Goal: Task Accomplishment & Management: Manage account settings

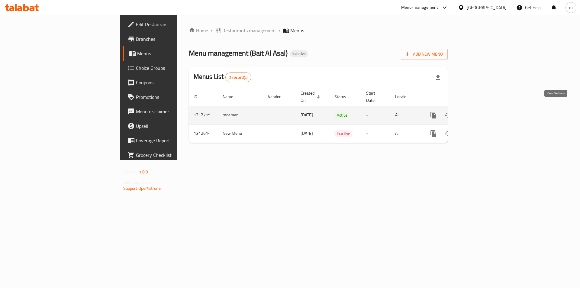
click at [480, 112] on icon "enhanced table" at bounding box center [476, 114] width 5 height 5
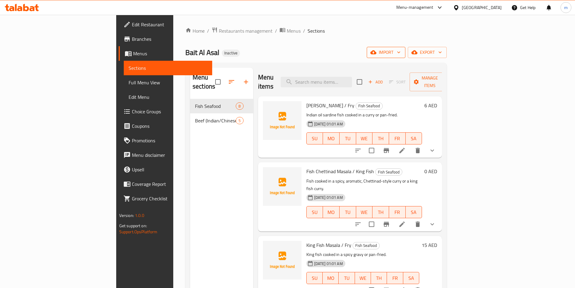
click at [401, 55] on span "import" at bounding box center [386, 53] width 29 height 8
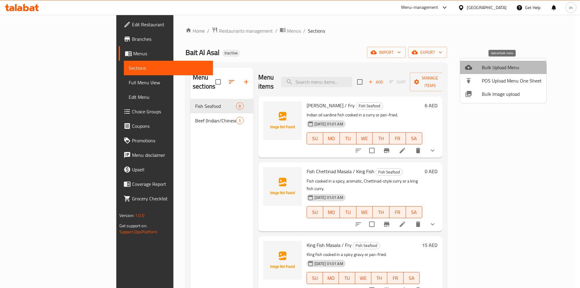
click at [492, 70] on span "Bulk Upload Menu" at bounding box center [512, 67] width 60 height 7
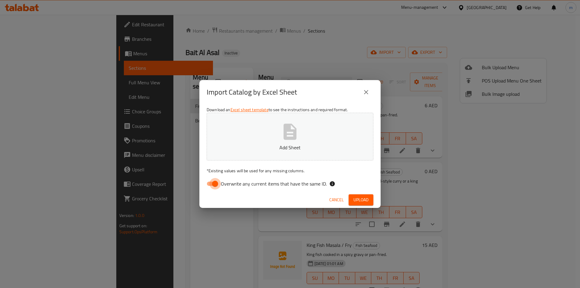
click at [216, 183] on input "Overwrite any current items that have the same ID." at bounding box center [215, 183] width 34 height 11
checkbox input "false"
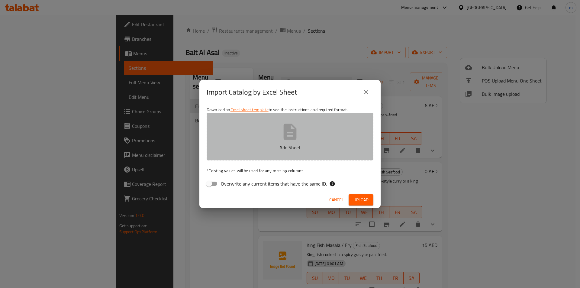
click at [263, 147] on p "Add Sheet" at bounding box center [290, 147] width 148 height 7
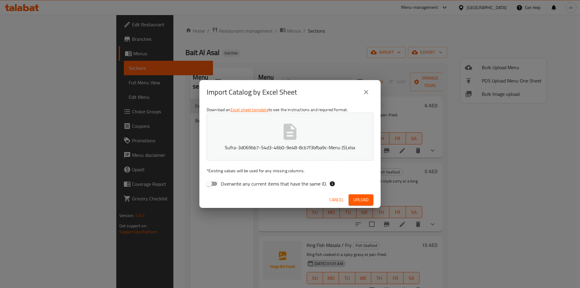
click at [366, 201] on span "Upload" at bounding box center [360, 200] width 15 height 8
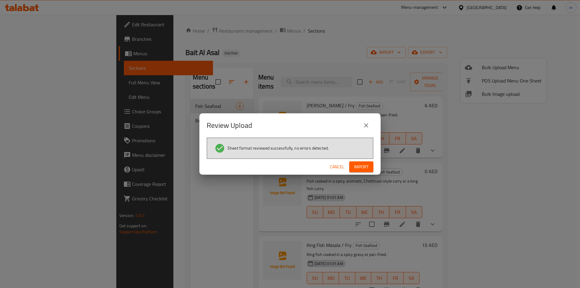
click at [363, 169] on span "Import" at bounding box center [361, 167] width 14 height 8
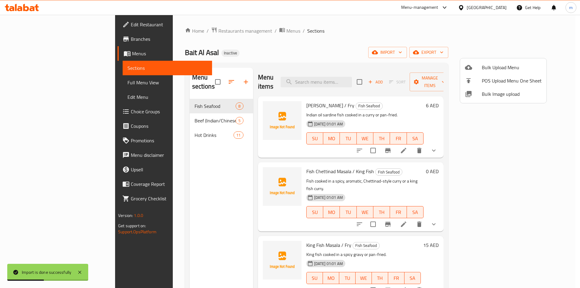
click at [179, 126] on div at bounding box center [290, 144] width 580 height 288
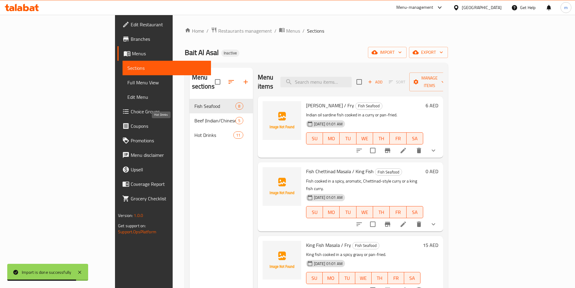
click at [194, 131] on span "Hot Drinks" at bounding box center [213, 134] width 39 height 7
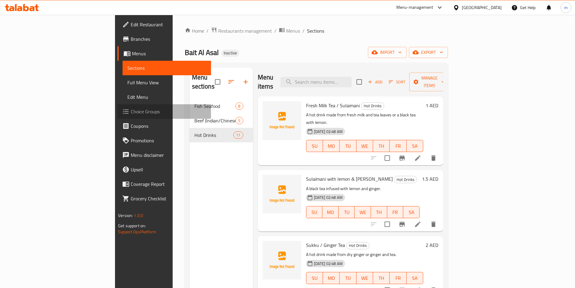
click at [131, 111] on span "Choice Groups" at bounding box center [168, 111] width 75 height 7
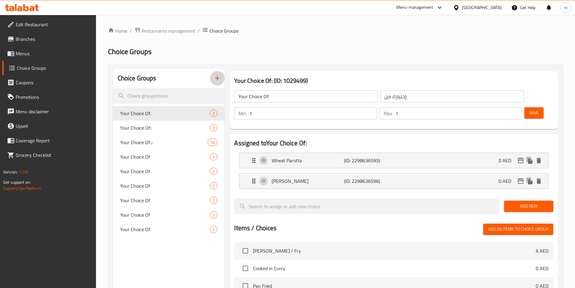
click at [220, 76] on icon "button" at bounding box center [217, 78] width 7 height 7
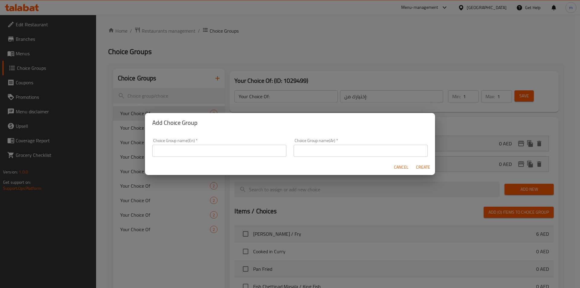
click at [254, 147] on input "text" at bounding box center [219, 151] width 134 height 12
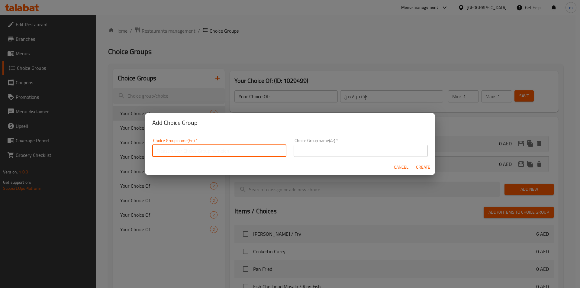
type input "Your Choice Of1"
click at [346, 153] on input "text" at bounding box center [361, 151] width 134 height 12
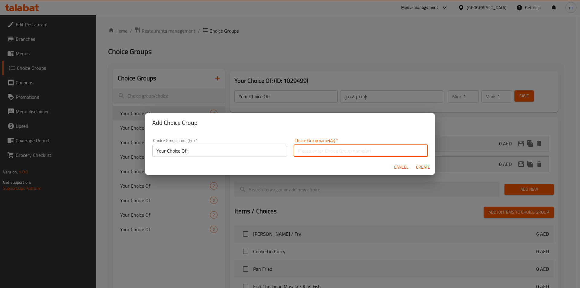
type input "اختيارك من1"
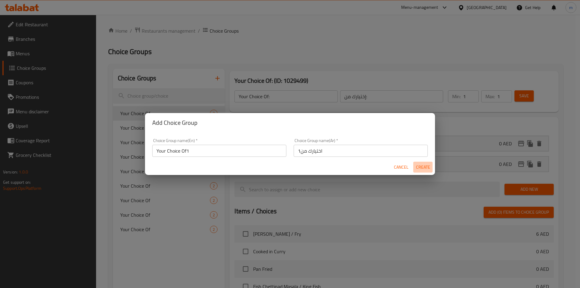
click at [426, 168] on span "Create" at bounding box center [423, 167] width 14 height 8
type input "Your Choice Of1"
type input "اختيارك من1"
type input "0"
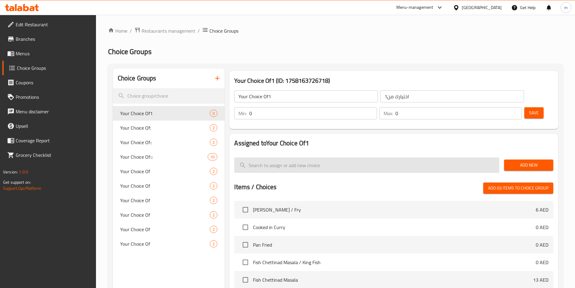
click at [307, 157] on input "search" at bounding box center [366, 164] width 265 height 15
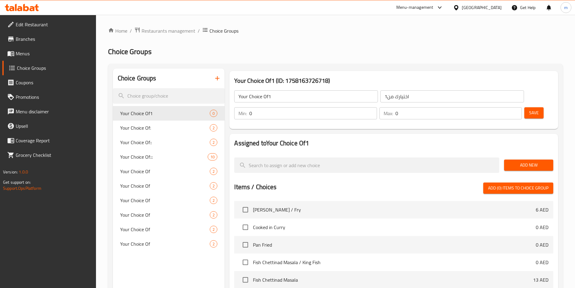
click at [523, 161] on span "Add New" at bounding box center [529, 165] width 40 height 8
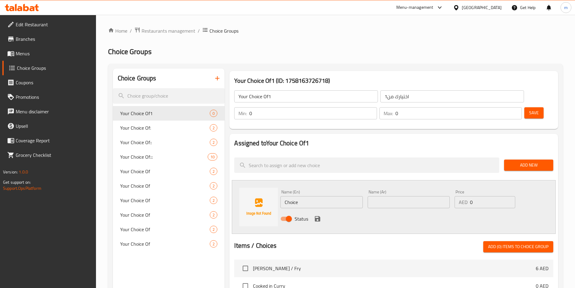
click at [331, 196] on input "Choice" at bounding box center [322, 202] width 82 height 12
type input "ب"
type input "Fresh Milk and tea leaves"
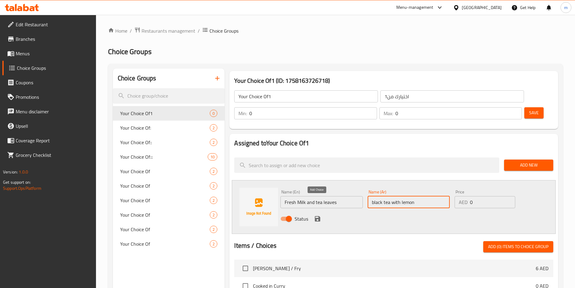
type input "black tea with lemon"
click at [318, 215] on icon "save" at bounding box center [317, 218] width 7 height 7
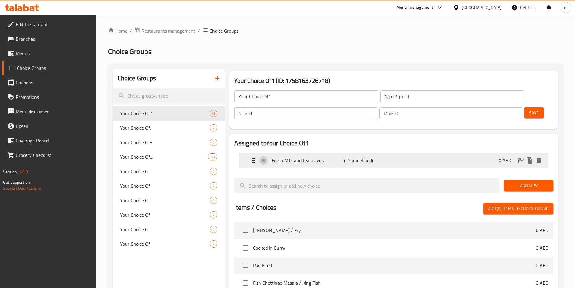
click at [410, 153] on div "Fresh Milk and tea leaves (ID: undefined) 0 AED" at bounding box center [395, 160] width 291 height 15
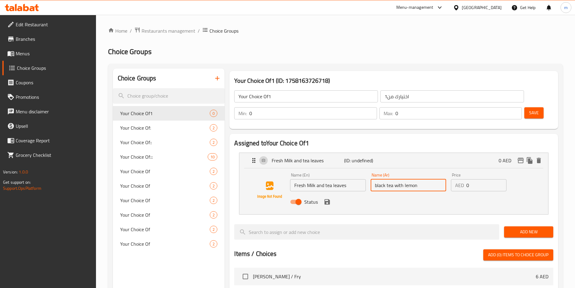
drag, startPoint x: 424, startPoint y: 170, endPoint x: 373, endPoint y: 168, distance: 51.1
click at [373, 179] on input "black tea with lemon" at bounding box center [408, 185] width 75 height 12
click at [331, 194] on div "Status" at bounding box center [408, 202] width 241 height 16
click at [328, 199] on icon "save" at bounding box center [327, 201] width 5 height 5
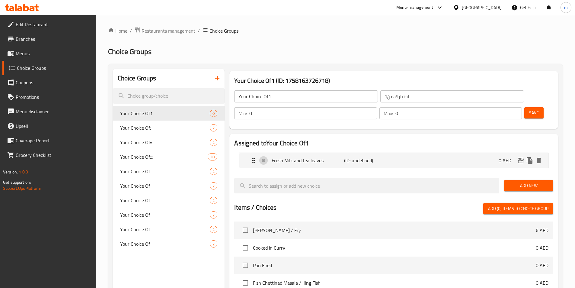
type input "حليب طازج وأوراق الشاي"
click at [523, 180] on button "Add New" at bounding box center [528, 185] width 49 height 11
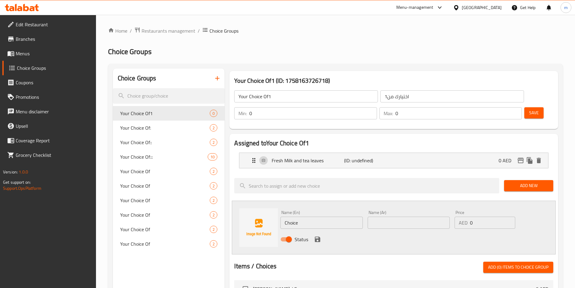
drag, startPoint x: 302, startPoint y: 199, endPoint x: 303, endPoint y: 206, distance: 6.9
click at [302, 217] on input "Choice" at bounding box center [322, 223] width 82 height 12
click at [303, 217] on input "Choice" at bounding box center [322, 223] width 82 height 12
paste input "black tea with lemon"
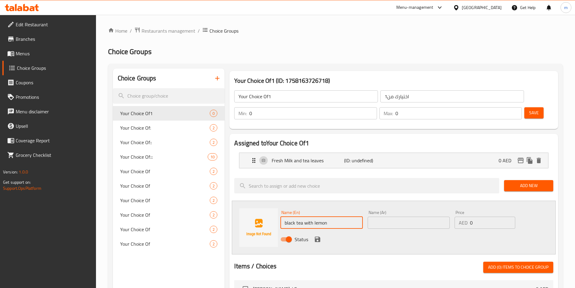
type input "black tea with lemon"
click at [394, 217] on input "text" at bounding box center [409, 223] width 82 height 12
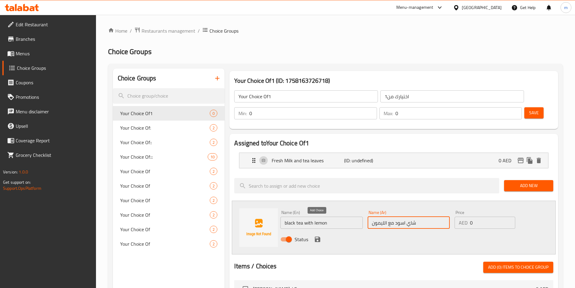
type input "شاي اسود مع الليمون"
click at [320, 236] on icon "save" at bounding box center [317, 238] width 5 height 5
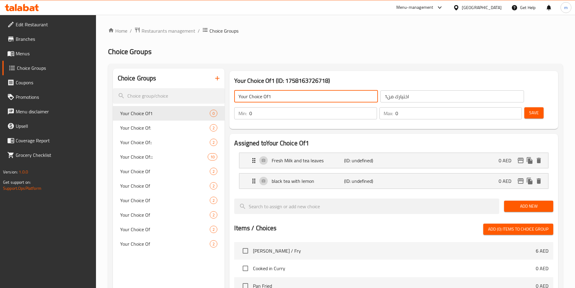
click at [268, 98] on input "Your Choice Of1" at bounding box center [306, 96] width 144 height 12
type input "Your Choice Of"
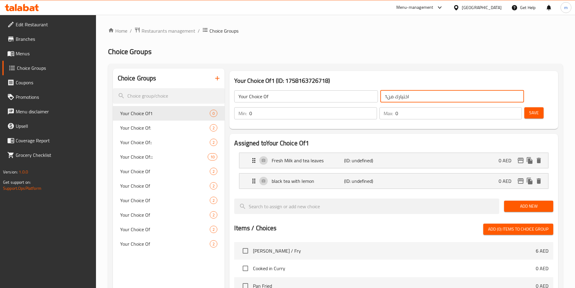
click at [380, 98] on input "اختيارك من1" at bounding box center [452, 96] width 144 height 12
type input "اختيارك من"
type input "1"
click at [377, 107] on input "1" at bounding box center [312, 113] width 127 height 12
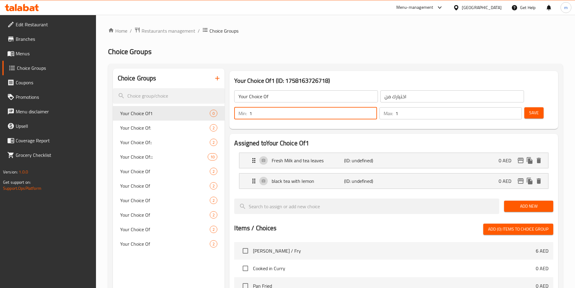
type input "1"
click at [505, 107] on input "1" at bounding box center [459, 113] width 127 height 12
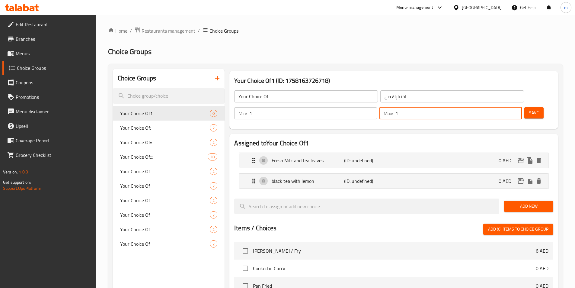
click at [529, 109] on span "Save" at bounding box center [534, 113] width 10 height 8
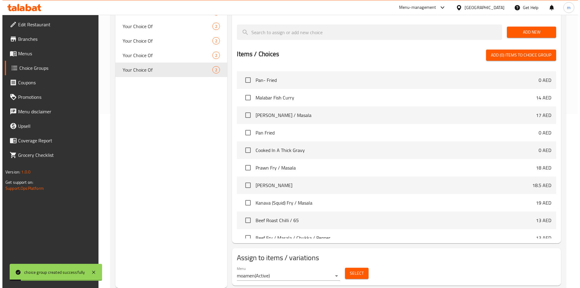
scroll to position [151, 0]
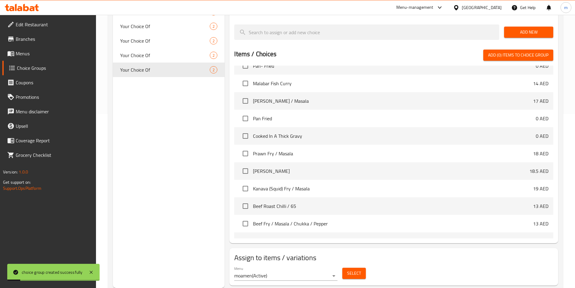
click at [360, 268] on button "Select" at bounding box center [354, 273] width 24 height 11
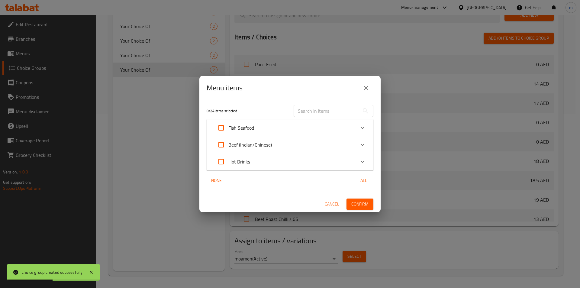
click at [265, 163] on div "Hot Drinks" at bounding box center [284, 161] width 141 height 14
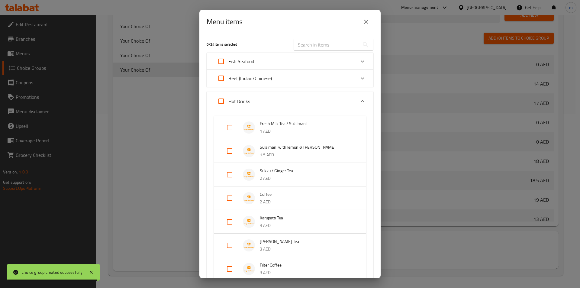
click at [232, 129] on input "Expand" at bounding box center [229, 127] width 14 height 14
checkbox input "true"
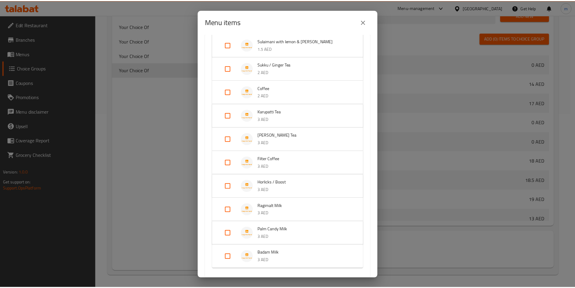
scroll to position [153, 0]
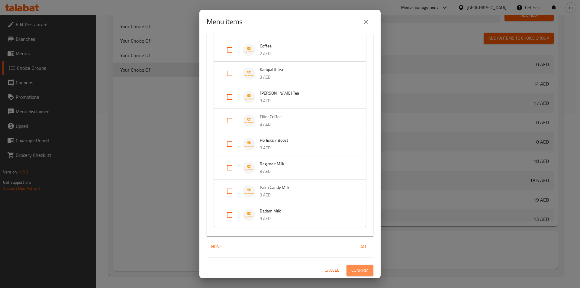
click at [354, 268] on span "Confirm" at bounding box center [359, 270] width 17 height 8
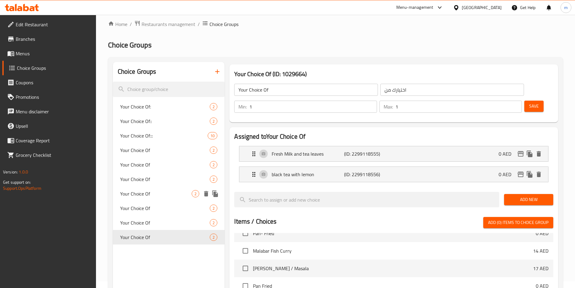
scroll to position [0, 0]
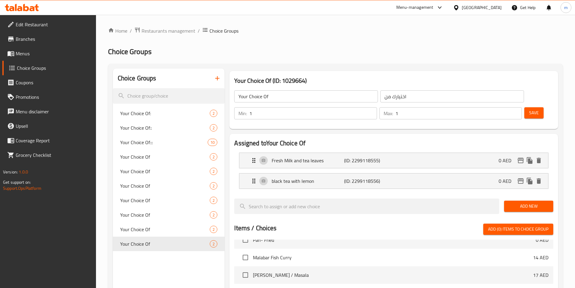
click at [217, 79] on icon "button" at bounding box center [217, 78] width 4 height 4
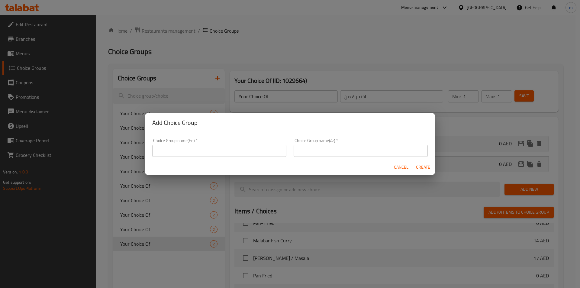
click at [201, 143] on div "Choice Group name(En)   * Choice Group name(En) *" at bounding box center [219, 147] width 134 height 18
click at [203, 154] on input "text" at bounding box center [219, 151] width 134 height 12
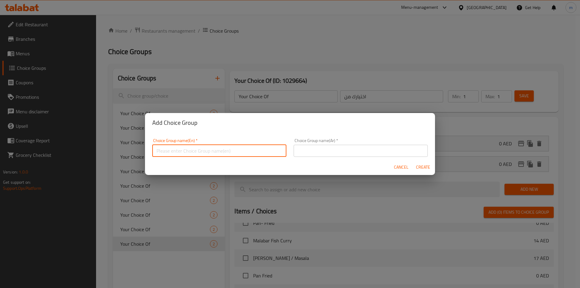
type input "Your Choice Of1"
click at [325, 155] on input "text" at bounding box center [361, 151] width 134 height 12
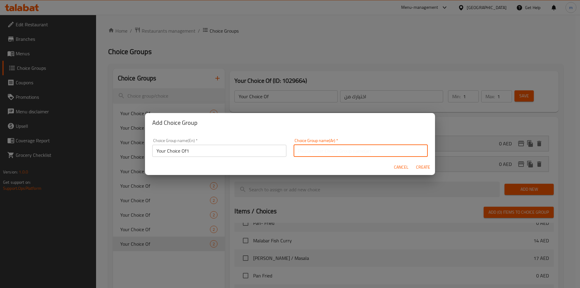
type input "اختيارك من1"
click at [426, 169] on span "Create" at bounding box center [423, 167] width 14 height 8
type input "Your Choice Of1"
type input "اختيارك من1"
type input "0"
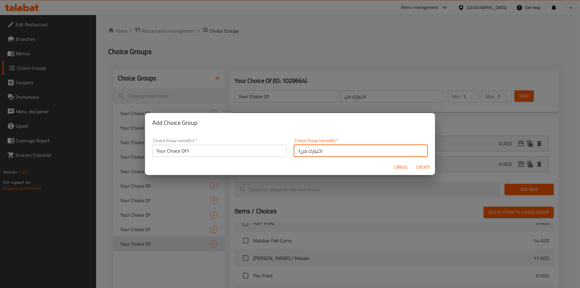
type input "0"
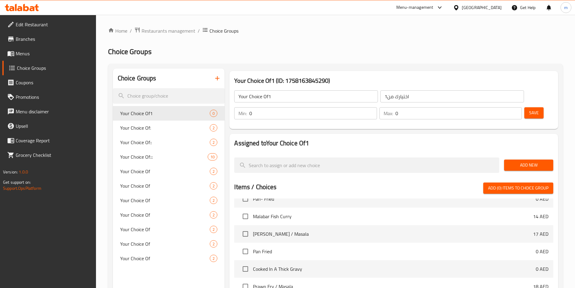
click at [527, 161] on span "Add New" at bounding box center [529, 165] width 40 height 8
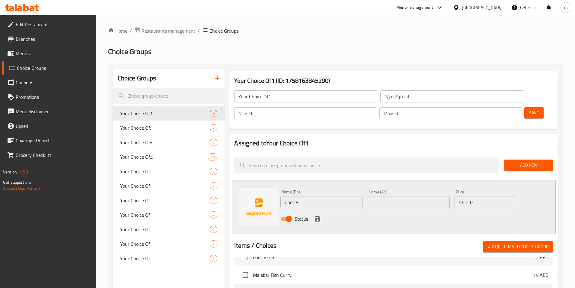
click at [332, 196] on input "Choice" at bounding box center [322, 202] width 82 height 12
type input "ي"
type input "Dry Ginger"
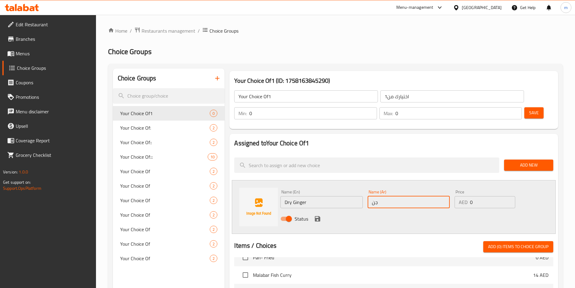
type input "ج"
type input "زنجبيل جاف"
click at [316, 216] on icon "save" at bounding box center [317, 218] width 5 height 5
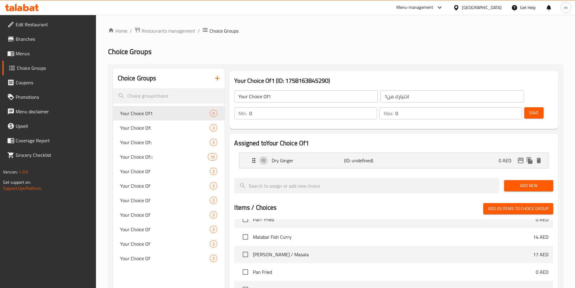
click at [514, 180] on button "Add New" at bounding box center [528, 185] width 49 height 11
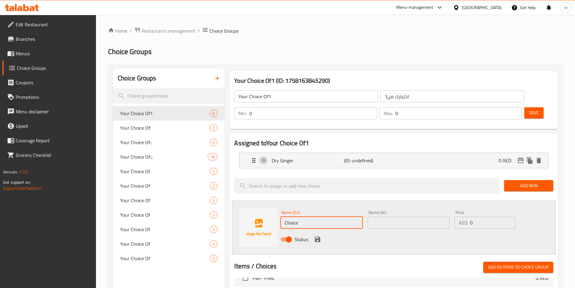
click at [337, 217] on input "Choice" at bounding box center [322, 223] width 82 height 12
type input "ل"
type input "Ginger and tea"
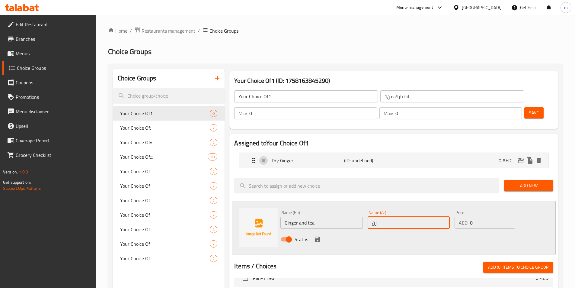
type input "ز"
type input "الزنجبيل والشاي"
click at [320, 236] on icon "save" at bounding box center [317, 238] width 5 height 5
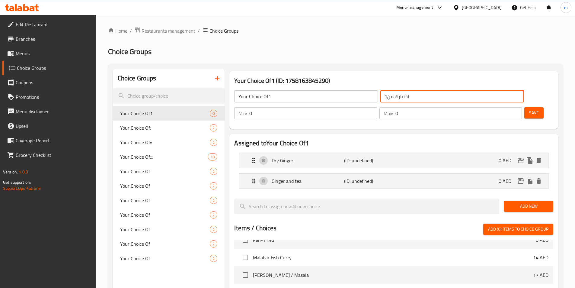
click at [380, 97] on input "اختيارك من1" at bounding box center [452, 96] width 144 height 12
type input "اختيارك من"
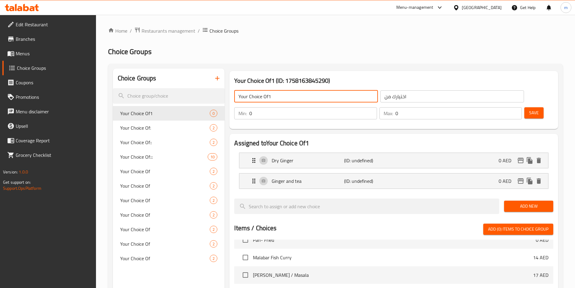
click at [269, 97] on input "Your Choice Of1" at bounding box center [306, 96] width 144 height 12
type input "Your Choice Of"
drag, startPoint x: 471, startPoint y: 94, endPoint x: 479, endPoint y: 95, distance: 7.9
type input "1"
click at [377, 107] on input "1" at bounding box center [312, 113] width 127 height 12
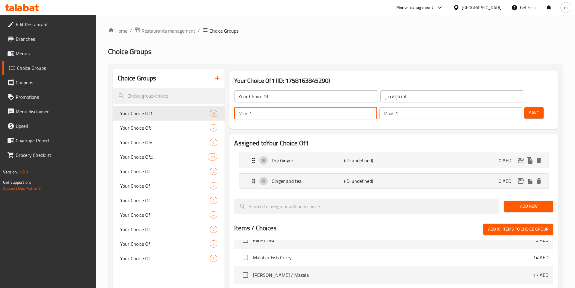
type input "1"
click at [506, 107] on input "1" at bounding box center [459, 113] width 127 height 12
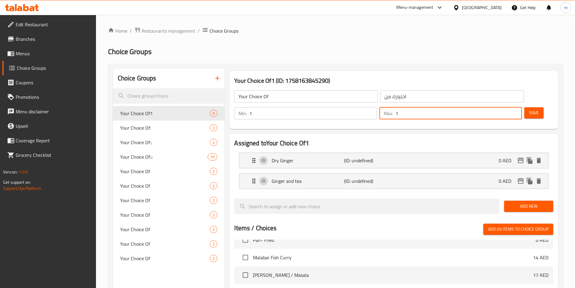
click at [529, 109] on span "Save" at bounding box center [534, 113] width 10 height 8
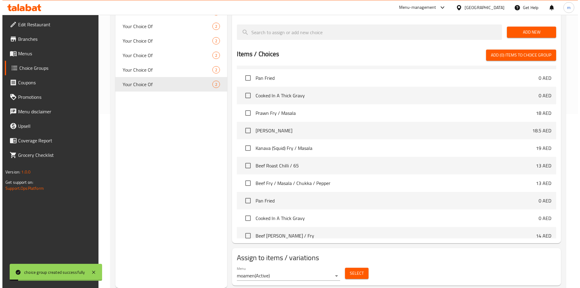
scroll to position [242, 0]
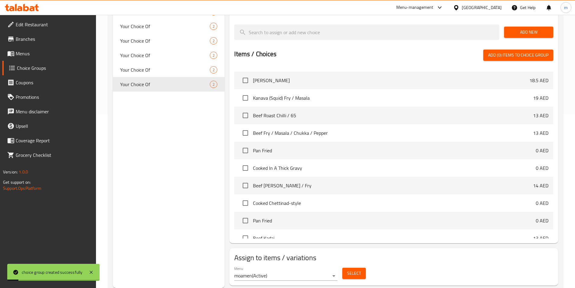
click at [359, 269] on span "Select" at bounding box center [354, 273] width 14 height 8
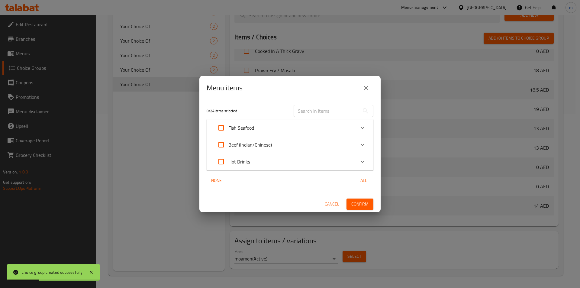
click at [272, 161] on div "Hot Drinks" at bounding box center [284, 161] width 141 height 14
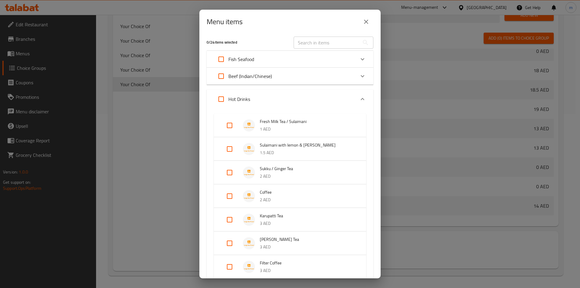
scroll to position [0, 0]
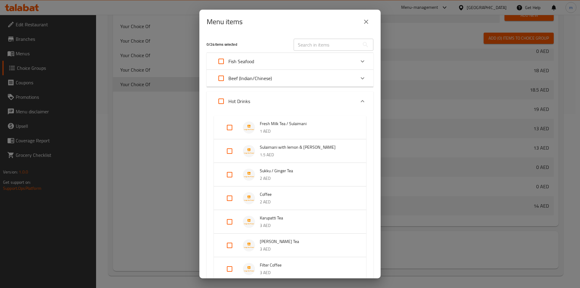
click at [228, 176] on input "Expand" at bounding box center [229, 174] width 14 height 14
checkbox input "true"
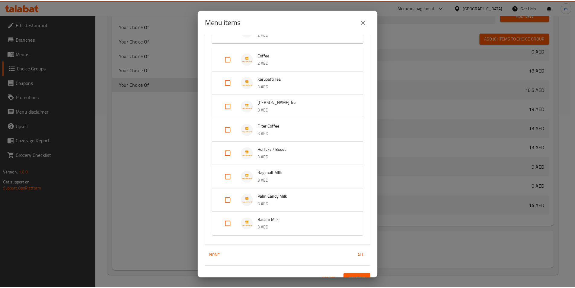
scroll to position [158, 0]
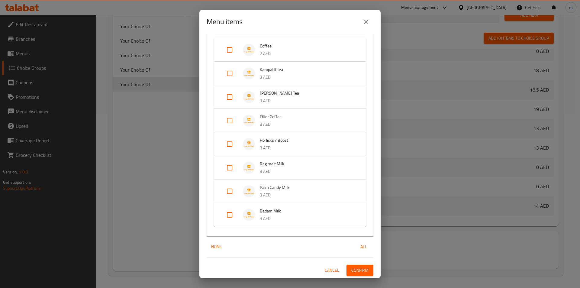
click at [357, 266] on span "Confirm" at bounding box center [359, 270] width 17 height 8
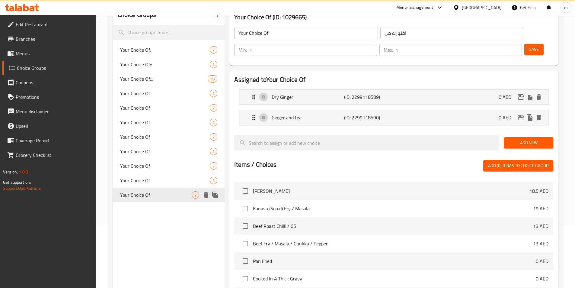
scroll to position [53, 0]
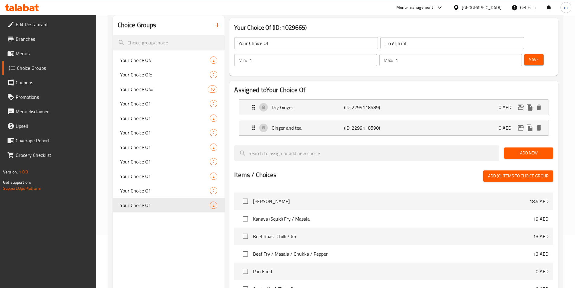
click at [27, 54] on span "Menus" at bounding box center [53, 53] width 75 height 7
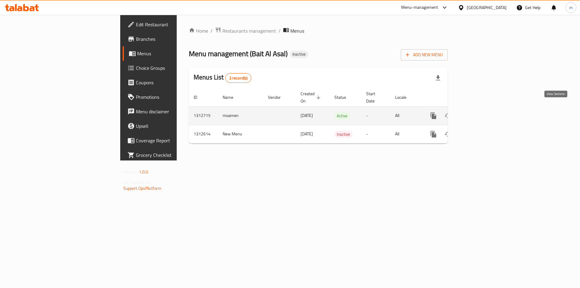
click at [480, 112] on icon "enhanced table" at bounding box center [476, 115] width 7 height 7
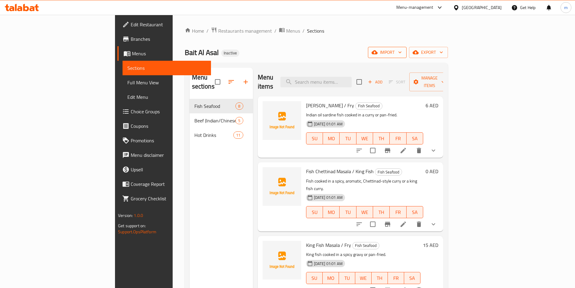
click at [402, 56] on span "import" at bounding box center [387, 53] width 29 height 8
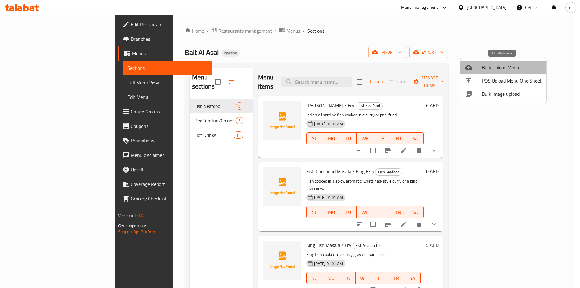
click at [510, 67] on span "Bulk Upload Menu" at bounding box center [512, 67] width 60 height 7
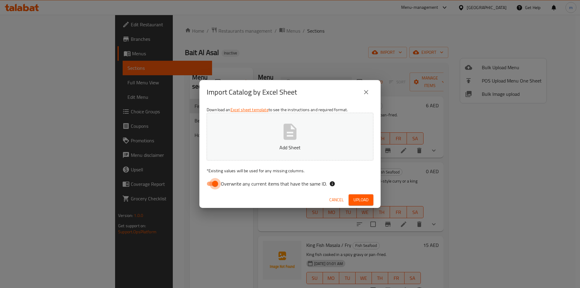
click at [212, 186] on input "Overwrite any current items that have the same ID." at bounding box center [215, 183] width 34 height 11
checkbox input "false"
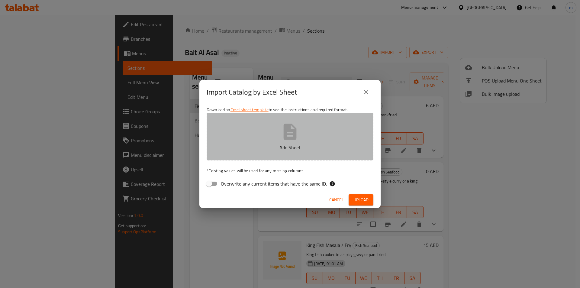
click at [245, 145] on p "Add Sheet" at bounding box center [290, 147] width 148 height 7
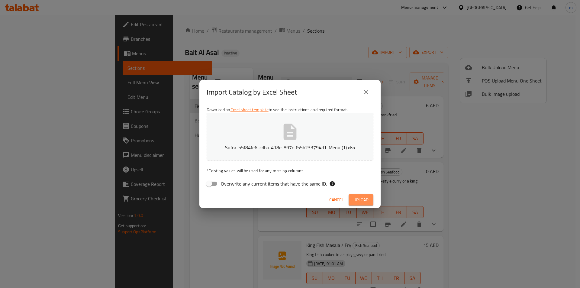
click at [357, 196] on span "Upload" at bounding box center [360, 200] width 15 height 8
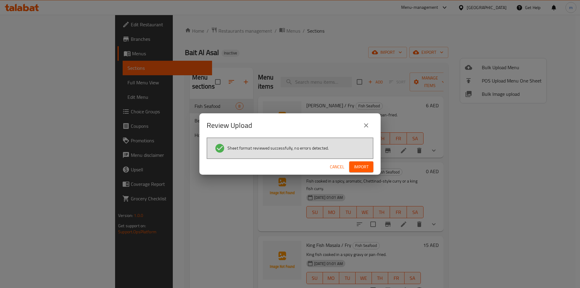
click at [352, 165] on button "Import" at bounding box center [361, 166] width 24 height 11
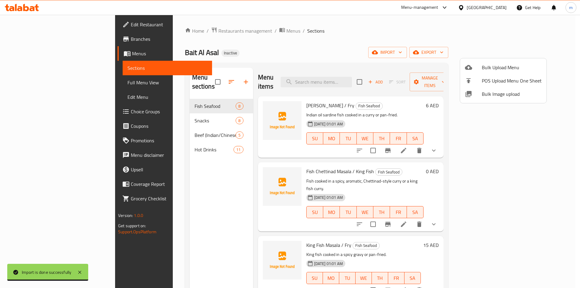
click at [146, 94] on div at bounding box center [290, 144] width 580 height 288
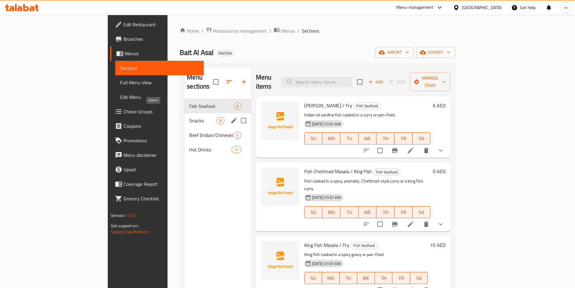
click at [189, 117] on span "Snacks" at bounding box center [202, 120] width 27 height 7
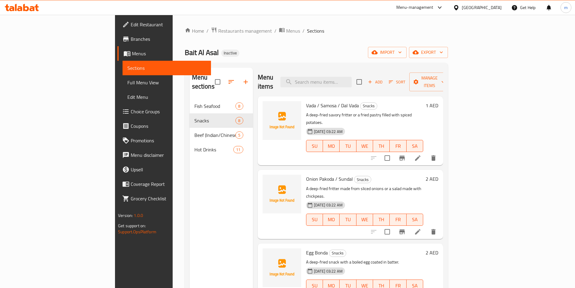
click at [127, 83] on span "Full Menu View" at bounding box center [166, 82] width 79 height 7
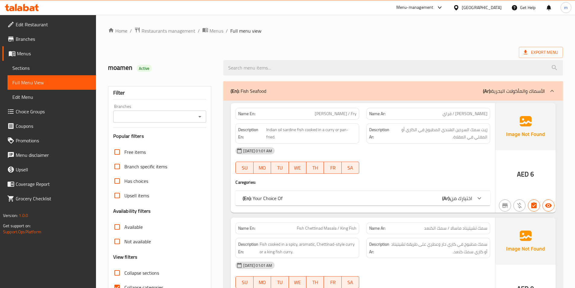
click at [43, 67] on span "Sections" at bounding box center [51, 67] width 79 height 7
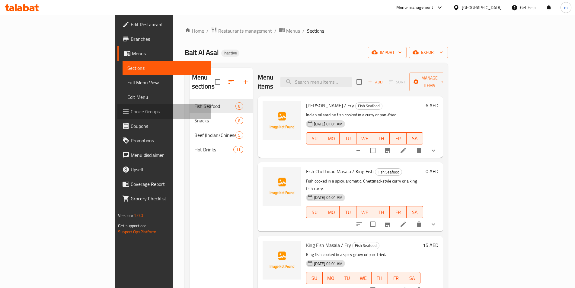
click at [117, 116] on link "Choice Groups" at bounding box center [164, 111] width 94 height 14
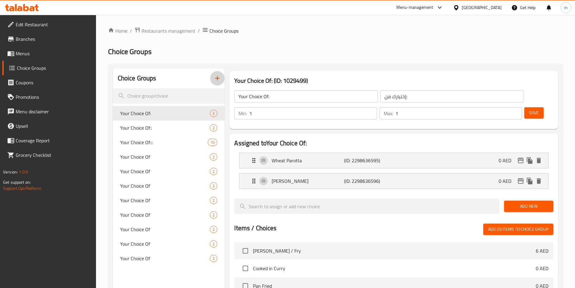
click at [216, 79] on icon "button" at bounding box center [217, 78] width 7 height 7
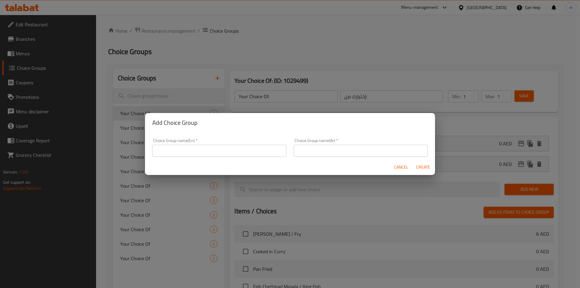
click at [204, 143] on div "Choice Group name(En)   * Choice Group name(En) *" at bounding box center [219, 147] width 134 height 18
click at [204, 160] on div "Cancel Create" at bounding box center [290, 167] width 290 height 16
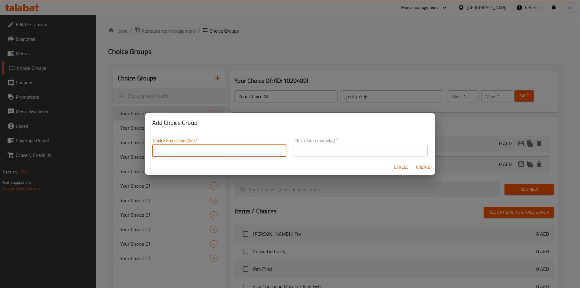
drag, startPoint x: 205, startPoint y: 152, endPoint x: 201, endPoint y: 157, distance: 6.2
click at [205, 152] on input "text" at bounding box center [219, 151] width 134 height 12
type input "Your Choice Of1"
click at [329, 147] on input "text" at bounding box center [361, 151] width 134 height 12
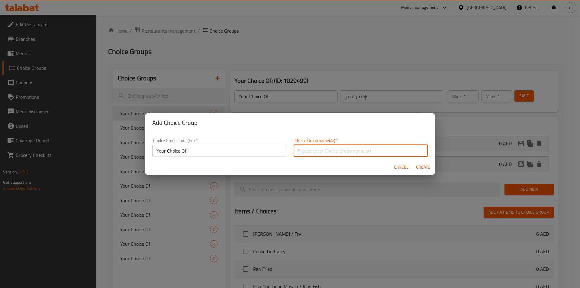
type input "اختيارك من1"
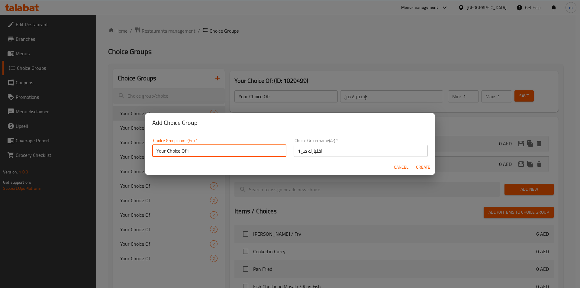
click at [186, 152] on input "Your Choice Of1" at bounding box center [219, 151] width 134 height 12
type input "Your Choice Of"
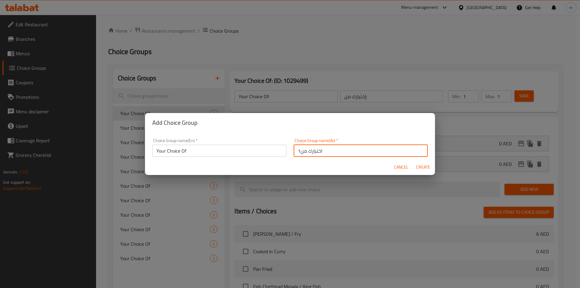
click at [297, 151] on input "اختيارك من1" at bounding box center [361, 151] width 134 height 12
type input "اختيارك من"
click at [420, 167] on span "Create" at bounding box center [423, 167] width 14 height 8
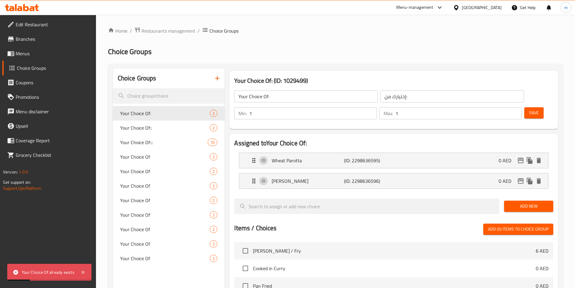
click at [222, 79] on button "button" at bounding box center [217, 78] width 14 height 14
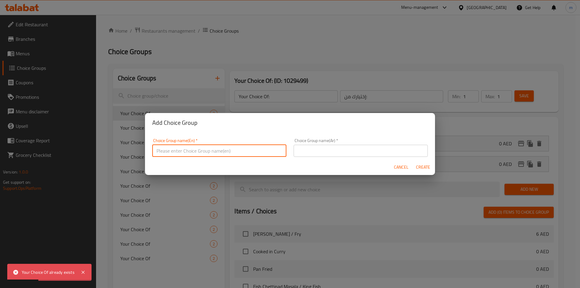
click at [223, 152] on input "text" at bounding box center [219, 151] width 134 height 12
type input "Your Choice Of1"
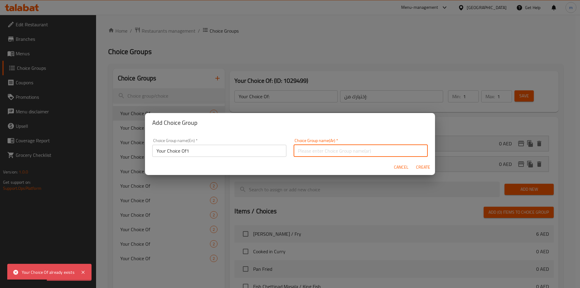
drag, startPoint x: 330, startPoint y: 152, endPoint x: 330, endPoint y: 156, distance: 3.9
click at [330, 152] on input "text" at bounding box center [361, 151] width 134 height 12
type input "اختيارك من1"
click at [420, 169] on span "Create" at bounding box center [423, 167] width 14 height 8
type input "Your Choice Of1"
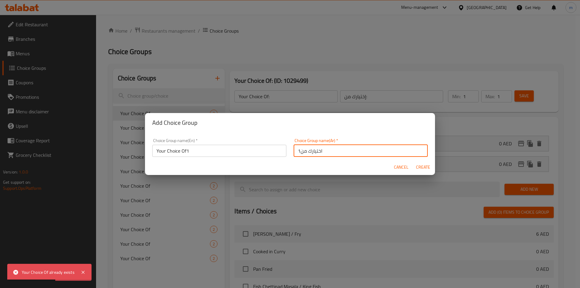
type input "اختيارك من1"
type input "0"
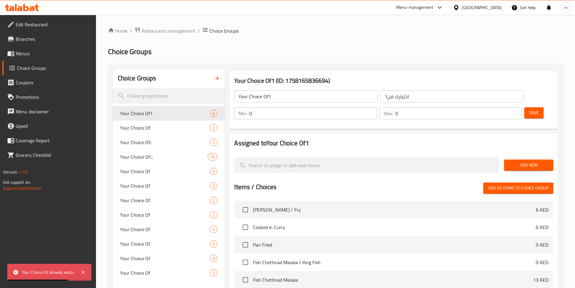
click at [522, 161] on span "Add New" at bounding box center [529, 165] width 40 height 8
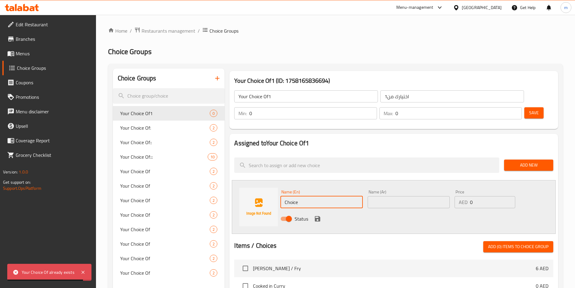
click at [314, 196] on input "Choice" at bounding box center [322, 202] width 82 height 12
type input "ف"
type input "D"
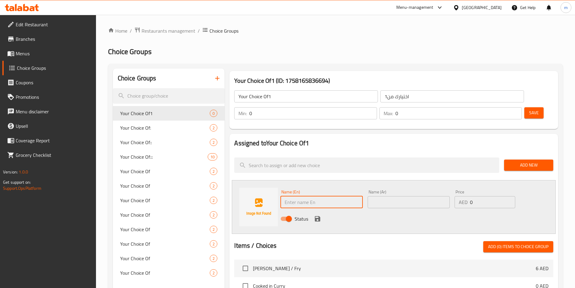
type input "s"
type input "Savory Fritter"
click at [407, 196] on input "text" at bounding box center [409, 202] width 82 height 12
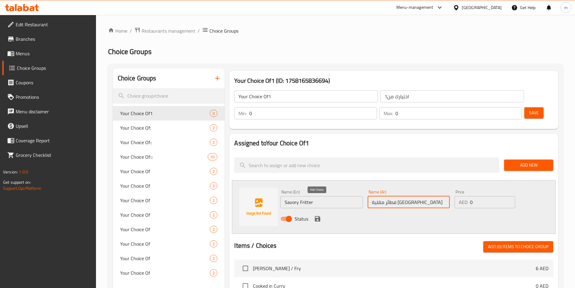
type input "فطائر مقلية [GEOGRAPHIC_DATA]"
click at [320, 215] on icon "save" at bounding box center [317, 218] width 7 height 7
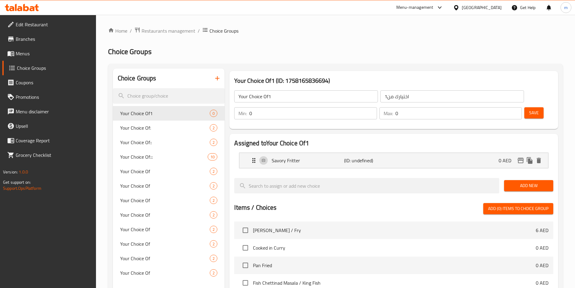
click at [528, 182] on span "Add New" at bounding box center [529, 186] width 40 height 8
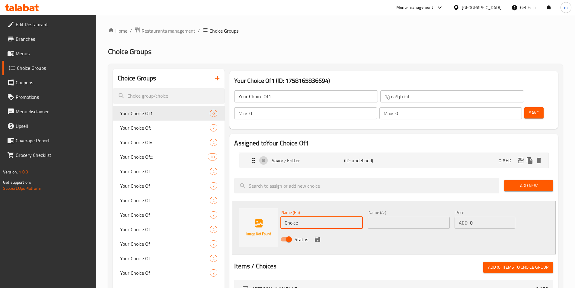
click at [324, 217] on input "Choice" at bounding box center [322, 223] width 82 height 12
type input "Fried Pastry with spiced Potatoes"
click at [428, 217] on input "text" at bounding box center [409, 223] width 82 height 12
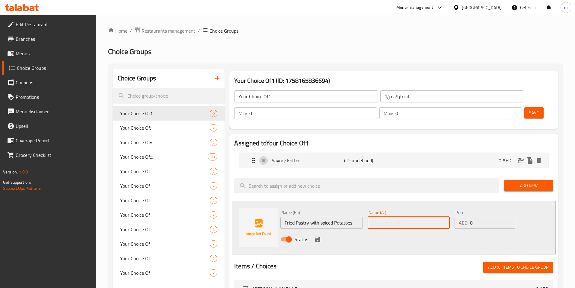
paste input "معجنات مقلية محشية"
click at [374, 217] on input "معجنات مقلية محشية" at bounding box center [409, 223] width 82 height 12
click at [373, 217] on input "معجنات مقلية محشية" at bounding box center [409, 223] width 82 height 12
paste input "بالبطاطس المتبلة."
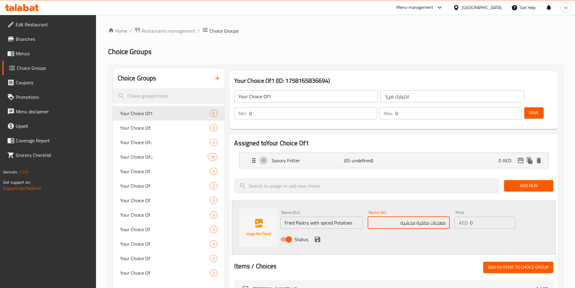
paste input "بالبطاطس المتبلة."
type input "معجنات مقلية محشية بالبطاطس المتبلة."
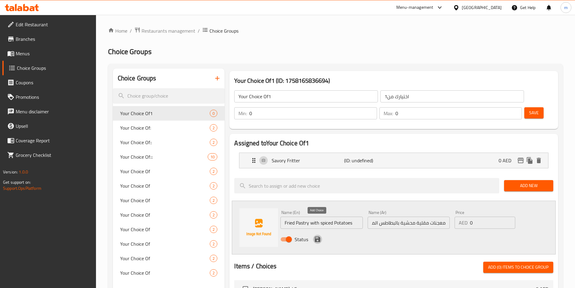
click at [321, 236] on icon "save" at bounding box center [317, 239] width 7 height 7
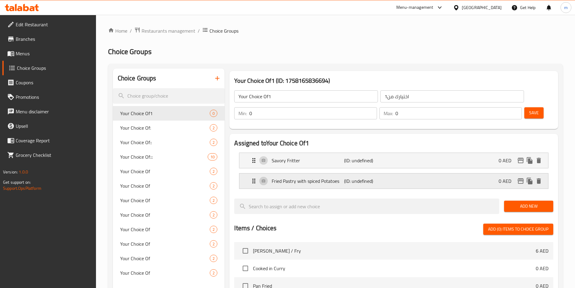
click at [406, 173] on div "Fried Pastry with spiced Potatoes (ID: undefined) 0 AED" at bounding box center [395, 180] width 291 height 15
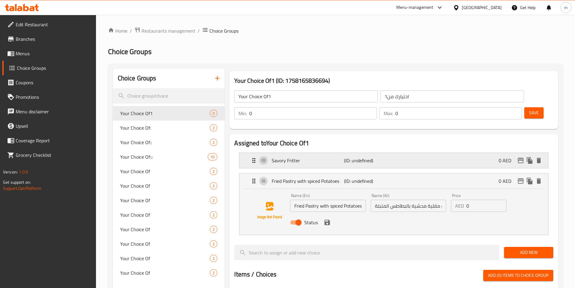
click at [408, 153] on div "Savory Fritter (ID: undefined) 0 AED" at bounding box center [395, 160] width 291 height 15
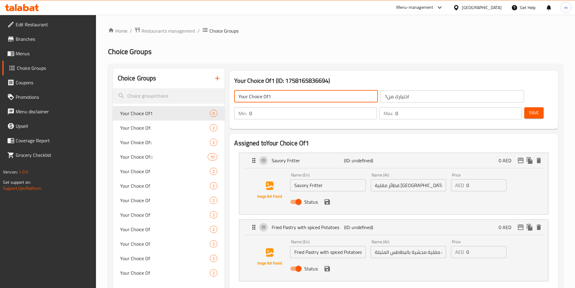
drag, startPoint x: 274, startPoint y: 95, endPoint x: 269, endPoint y: 95, distance: 4.5
click at [269, 95] on input "Your Choice Of1" at bounding box center [306, 96] width 144 height 12
type input "Your Choice Of"
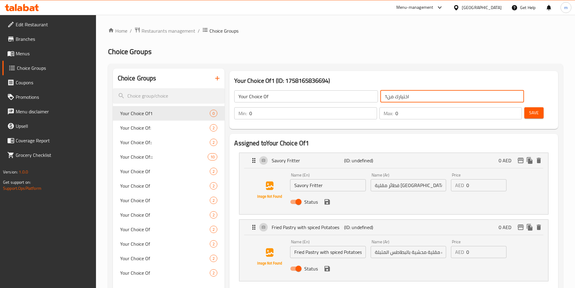
click at [380, 96] on input "اختيارك من1" at bounding box center [452, 96] width 144 height 12
type input "اختيارك من"
type input "1"
click at [377, 107] on input "1" at bounding box center [312, 113] width 127 height 12
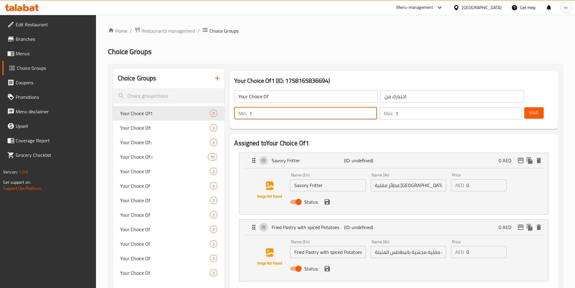
type input "1"
click at [506, 107] on input "1" at bounding box center [459, 113] width 127 height 12
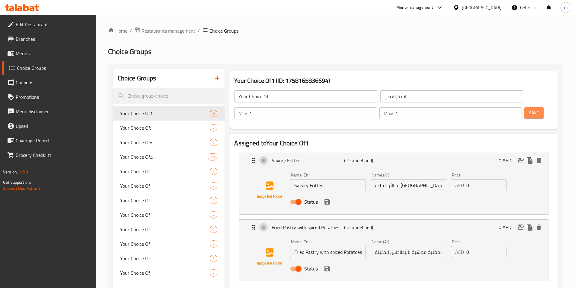
click at [529, 109] on span "Save" at bounding box center [534, 113] width 10 height 8
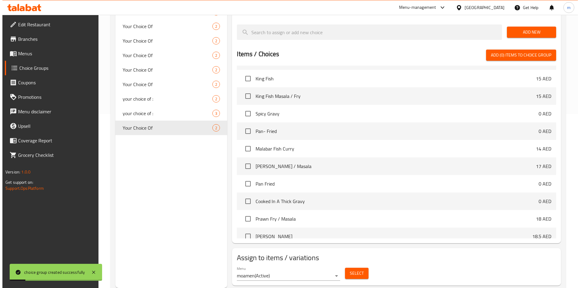
scroll to position [181, 0]
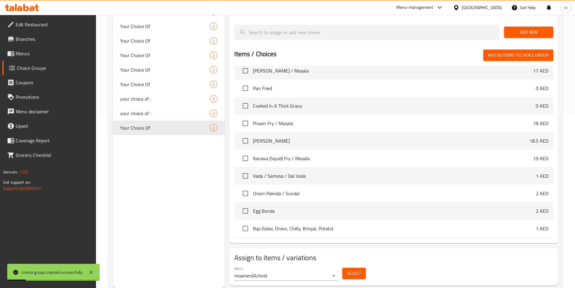
click at [357, 269] on span "Select" at bounding box center [354, 273] width 14 height 8
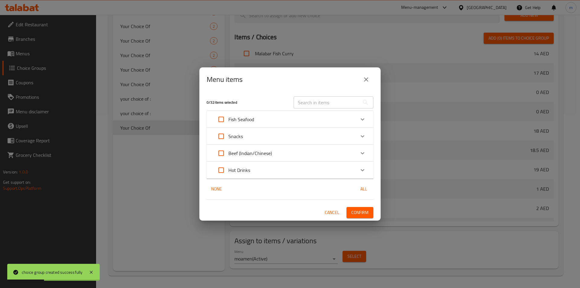
click at [246, 140] on div "Snacks" at bounding box center [284, 136] width 141 height 14
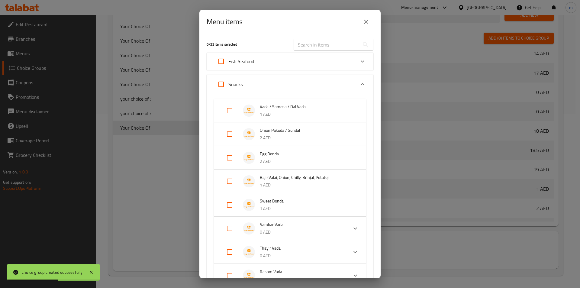
click at [232, 110] on input "Expand" at bounding box center [229, 110] width 14 height 14
checkbox input "true"
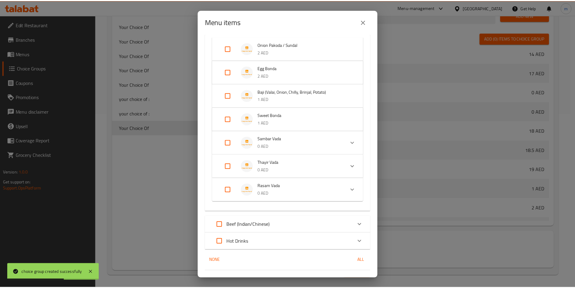
scroll to position [104, 0]
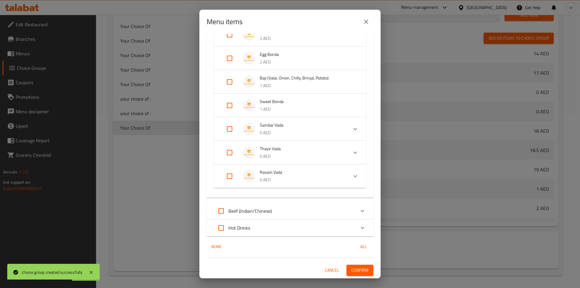
click at [360, 269] on span "Confirm" at bounding box center [359, 270] width 17 height 8
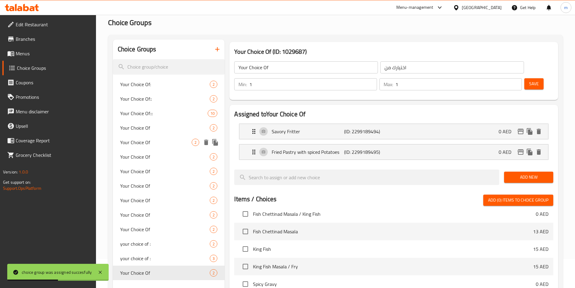
scroll to position [23, 0]
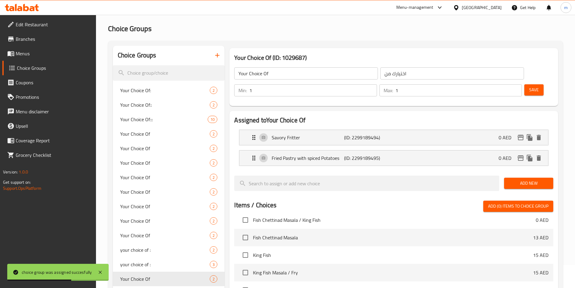
click at [215, 58] on icon "button" at bounding box center [217, 55] width 7 height 7
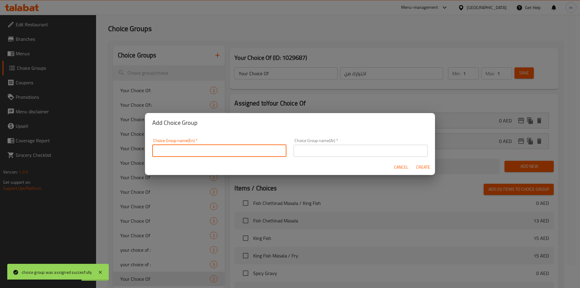
click at [209, 147] on input "text" at bounding box center [219, 151] width 134 height 12
type input "Your Choice Of1"
click at [330, 149] on input "text" at bounding box center [361, 151] width 134 height 12
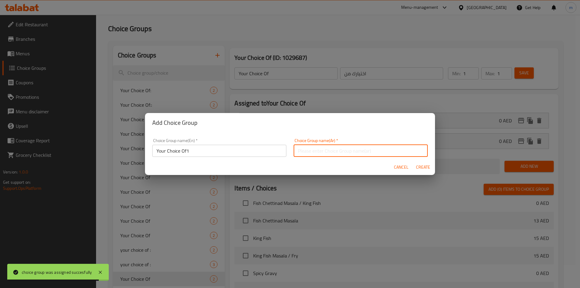
type input "اختيارك من1"
click at [428, 169] on span "Create" at bounding box center [423, 167] width 14 height 8
type input "Your Choice Of1"
type input "اختيارك من1"
type input "0"
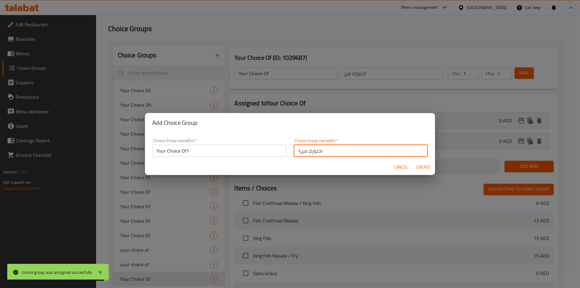
type input "0"
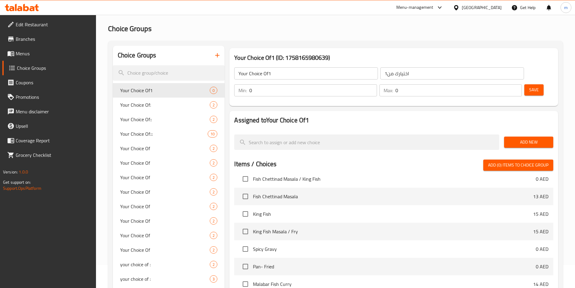
click at [535, 138] on span "Add New" at bounding box center [529, 142] width 40 height 8
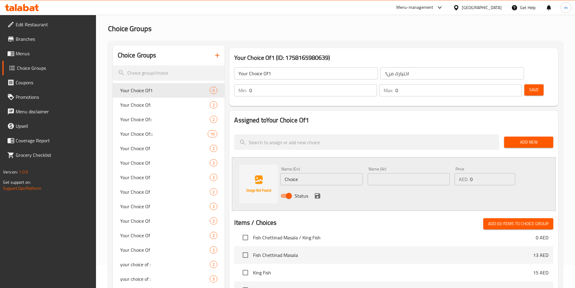
click at [332, 173] on input "Choice" at bounding box center [322, 179] width 82 height 12
type input "Sliced Onions"
click at [391, 173] on input "text" at bounding box center [409, 179] width 82 height 12
type input "شرائح بصل"
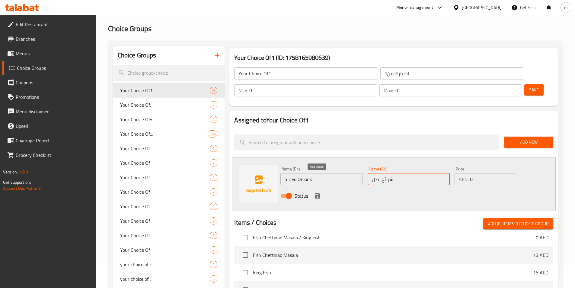
click at [320, 192] on icon "save" at bounding box center [317, 195] width 7 height 7
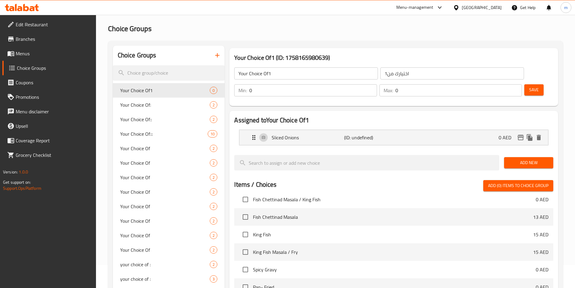
click at [530, 159] on span "Add New" at bounding box center [529, 163] width 40 height 8
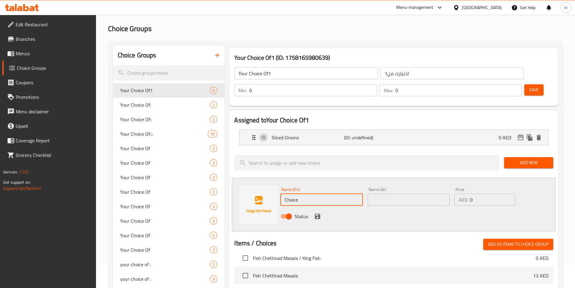
click at [317, 194] on input "Choice" at bounding box center [322, 200] width 82 height 12
type input "Salad made with chickpeas"
click at [389, 187] on div "Name (Ar) Name (Ar)" at bounding box center [409, 196] width 82 height 18
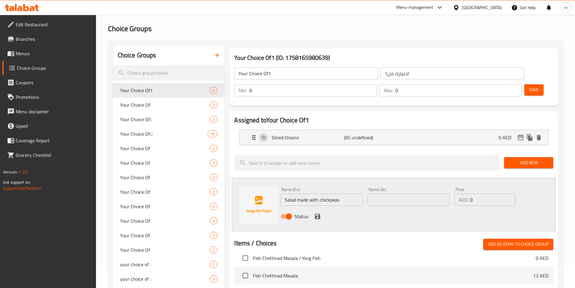
click at [393, 194] on input "text" at bounding box center [409, 200] width 82 height 12
type input "سلطة مصنوعة من ال[GEOGRAPHIC_DATA]"
click at [318, 214] on icon "save" at bounding box center [317, 216] width 5 height 5
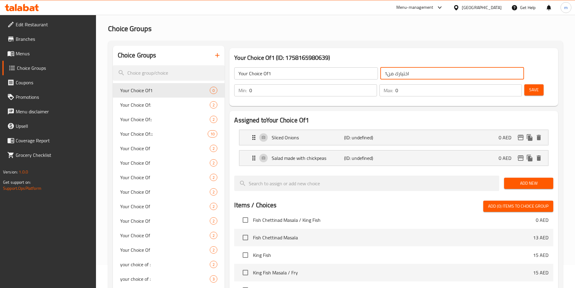
click at [380, 72] on input "اختيارك من1" at bounding box center [452, 73] width 144 height 12
type input "اختيارك من"
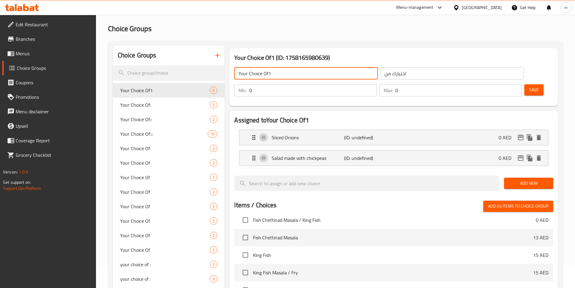
drag, startPoint x: 274, startPoint y: 74, endPoint x: 269, endPoint y: 76, distance: 5.6
click at [269, 76] on input "Your Choice Of1" at bounding box center [306, 73] width 144 height 12
type input "Your Choice Of"
type input "1"
click at [377, 84] on input "1" at bounding box center [312, 90] width 127 height 12
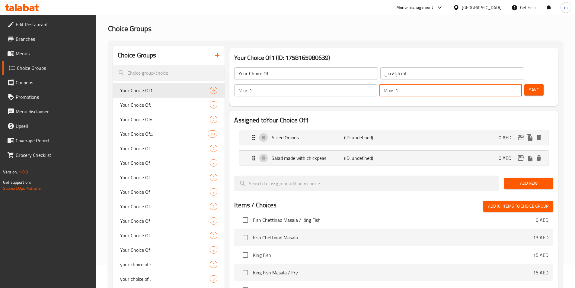
type input "1"
click at [504, 84] on input "1" at bounding box center [459, 90] width 127 height 12
click at [529, 86] on span "Save" at bounding box center [534, 90] width 10 height 8
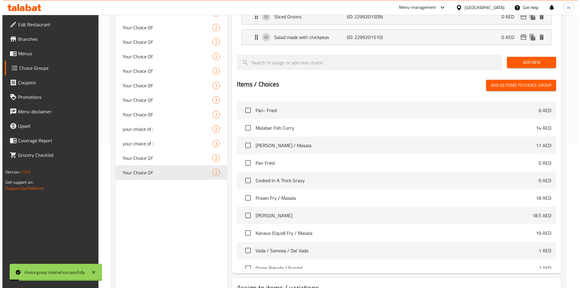
scroll to position [242, 0]
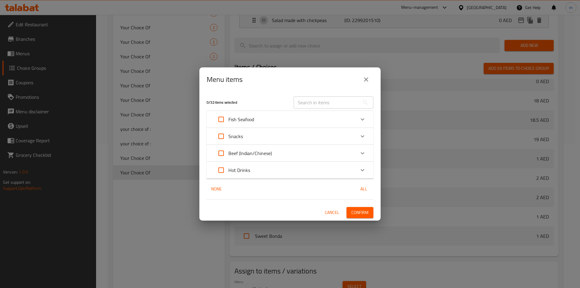
click at [253, 136] on div "Snacks" at bounding box center [284, 136] width 141 height 14
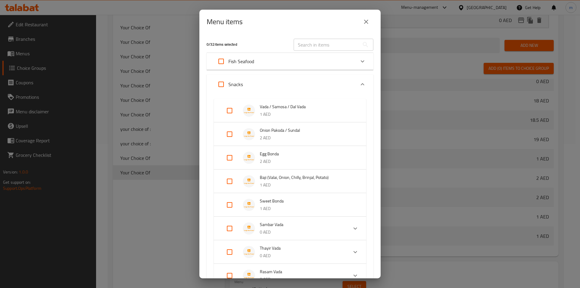
click at [231, 133] on input "Expand" at bounding box center [229, 134] width 14 height 14
checkbox input "true"
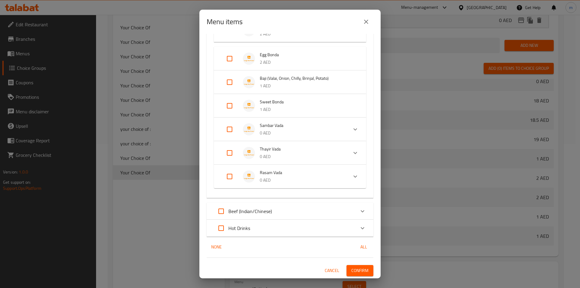
scroll to position [109, 0]
click at [355, 269] on span "Confirm" at bounding box center [359, 270] width 17 height 8
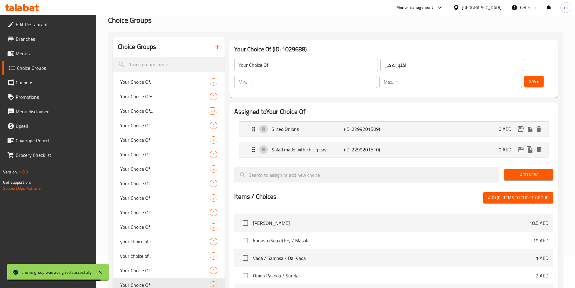
scroll to position [0, 0]
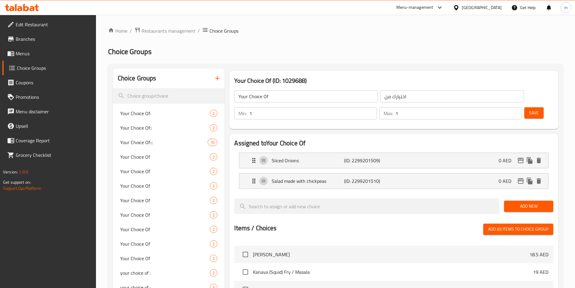
click at [215, 75] on icon "button" at bounding box center [217, 78] width 7 height 7
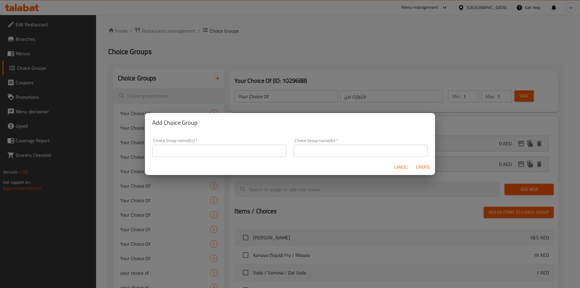
click at [227, 146] on input "text" at bounding box center [219, 151] width 134 height 12
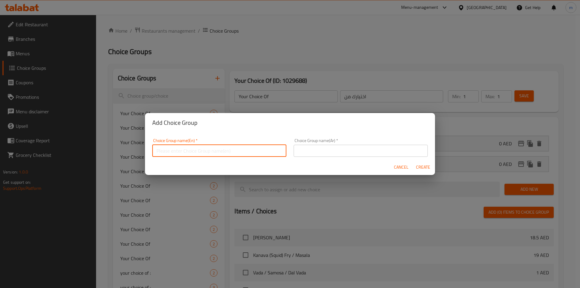
type input "Your Choice Of1"
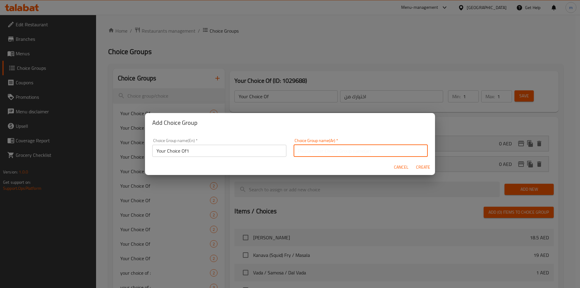
drag, startPoint x: 326, startPoint y: 150, endPoint x: 328, endPoint y: 154, distance: 4.6
click at [326, 150] on input "text" at bounding box center [361, 151] width 134 height 12
type input "اختيارك من1"
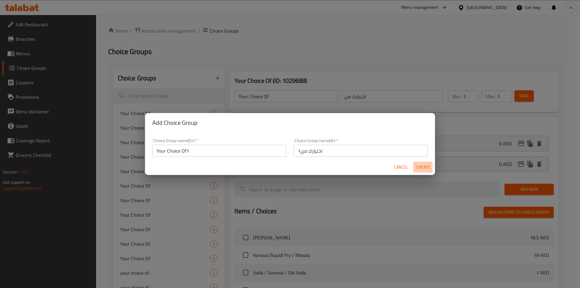
click at [423, 169] on span "Create" at bounding box center [423, 167] width 14 height 8
type input "Your Choice Of1"
type input "اختيارك من1"
type input "0"
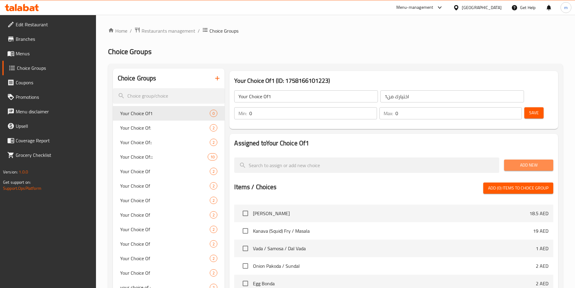
click at [518, 159] on button "Add New" at bounding box center [528, 164] width 49 height 11
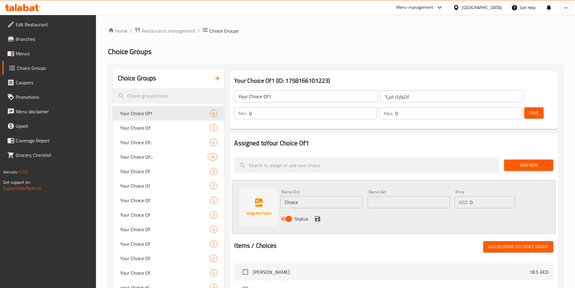
click at [335, 196] on input "Choice" at bounding box center [322, 202] width 82 height 12
type input "Eggplant"
type input "بذنجان"
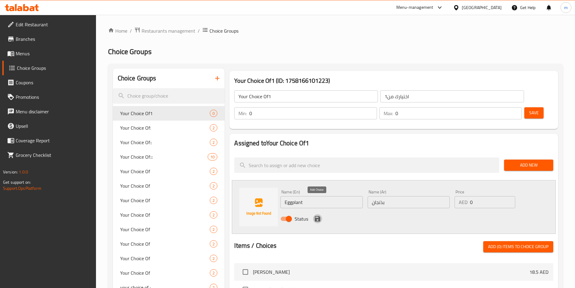
click at [321, 215] on icon "save" at bounding box center [317, 218] width 7 height 7
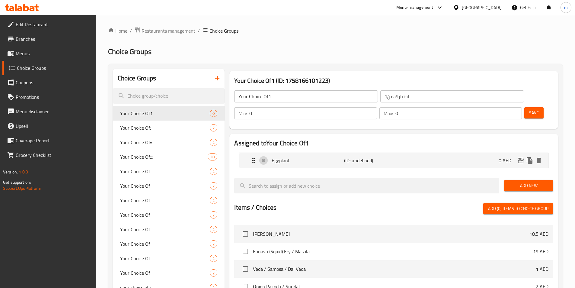
click at [526, 182] on span "Add New" at bounding box center [529, 186] width 40 height 8
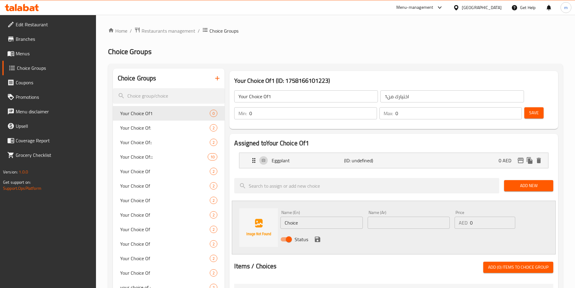
click at [311, 217] on input "Choice" at bounding box center [322, 223] width 82 height 12
type input "Potatoes"
type input "بطاطس"
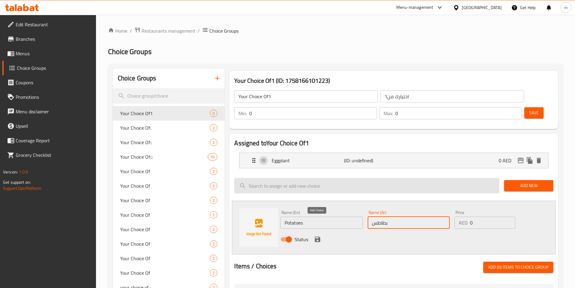
drag, startPoint x: 319, startPoint y: 223, endPoint x: 318, endPoint y: 183, distance: 40.2
click at [319, 236] on icon "save" at bounding box center [317, 238] width 5 height 5
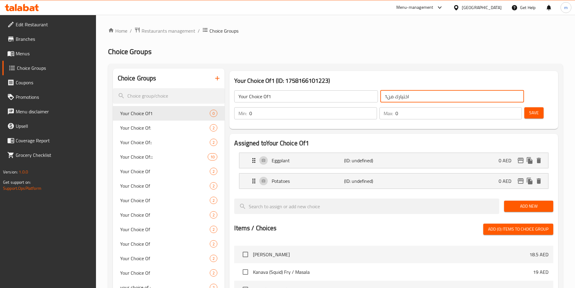
click at [380, 97] on input "اختيارك من1" at bounding box center [452, 96] width 144 height 12
type input "اختيارك من"
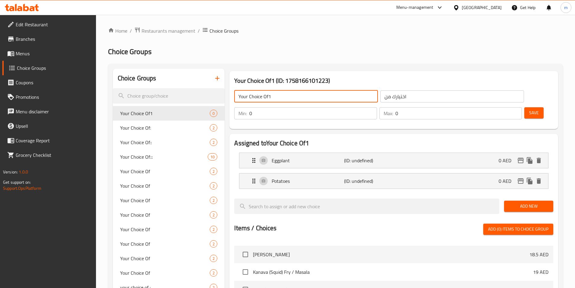
drag, startPoint x: 275, startPoint y: 98, endPoint x: 269, endPoint y: 97, distance: 6.1
click at [269, 97] on input "Your Choice Of1" at bounding box center [306, 96] width 144 height 12
type input "Your Choice Of"
drag, startPoint x: 473, startPoint y: 94, endPoint x: 504, endPoint y: 97, distance: 31.5
type input "1"
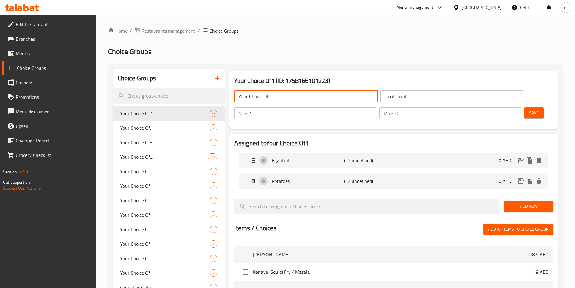
click at [377, 107] on input "1" at bounding box center [312, 113] width 127 height 12
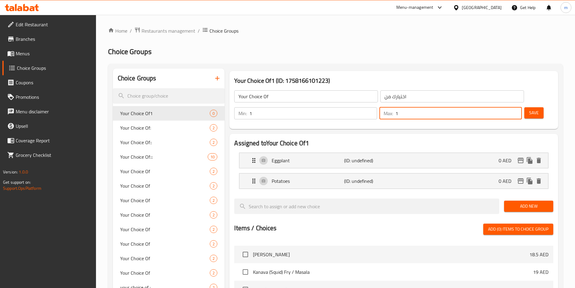
type input "1"
click at [505, 107] on input "1" at bounding box center [459, 113] width 127 height 12
click at [529, 109] on span "Save" at bounding box center [534, 113] width 10 height 8
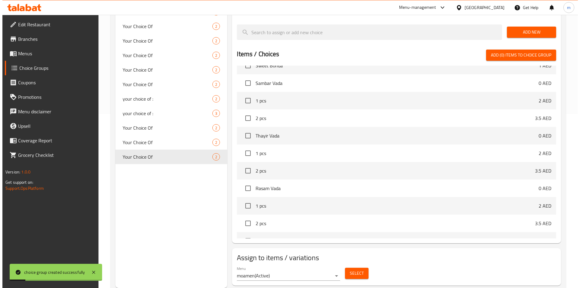
scroll to position [362, 0]
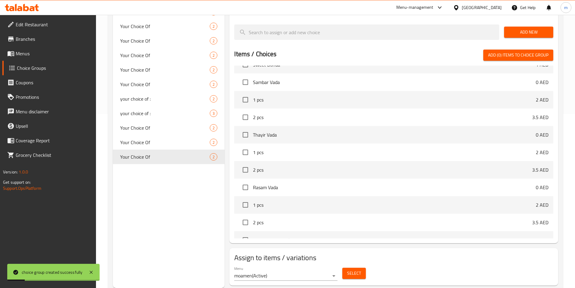
click at [362, 268] on button "Select" at bounding box center [354, 273] width 24 height 11
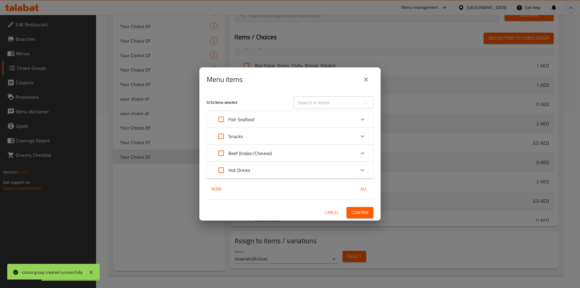
click at [254, 134] on div "Snacks" at bounding box center [284, 136] width 141 height 14
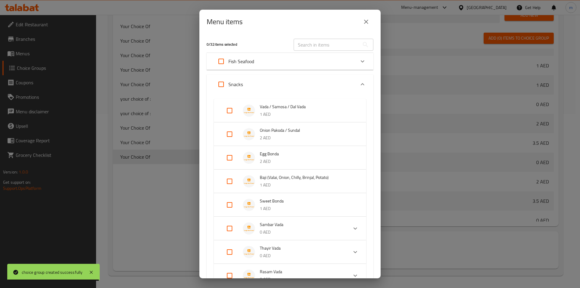
click at [288, 178] on span "Baji (Valai, Onion, Chilly, Brinjal, Potato)" at bounding box center [307, 178] width 94 height 8
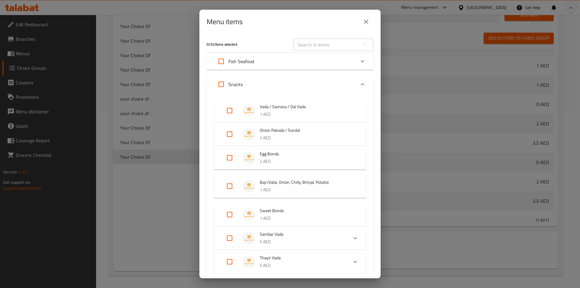
click at [233, 184] on input "Expand" at bounding box center [229, 186] width 14 height 14
checkbox input "true"
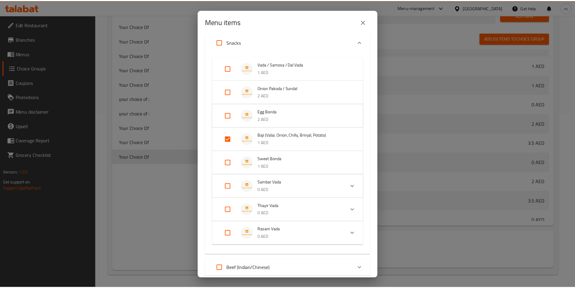
scroll to position [99, 0]
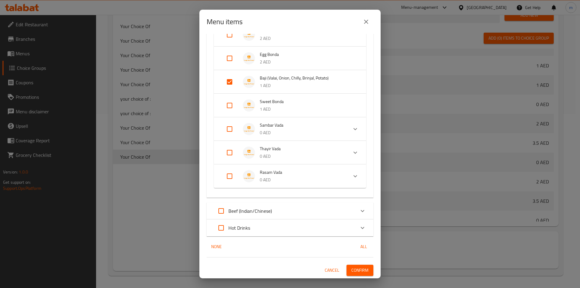
click at [359, 267] on span "Confirm" at bounding box center [359, 270] width 17 height 8
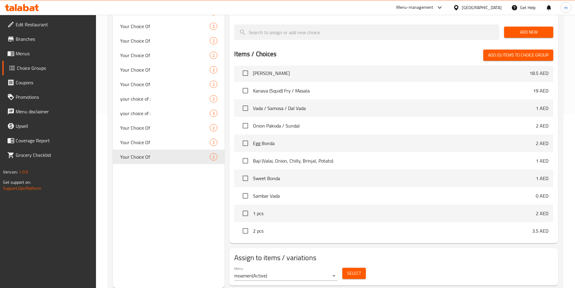
scroll to position [242, 0]
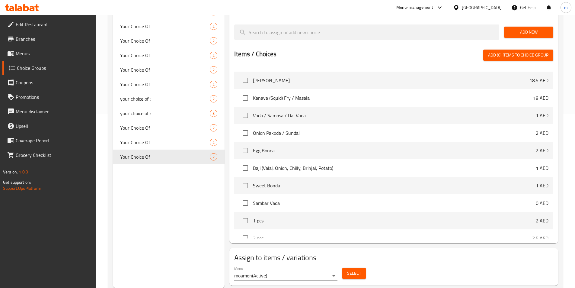
click at [29, 55] on span "Menus" at bounding box center [53, 53] width 75 height 7
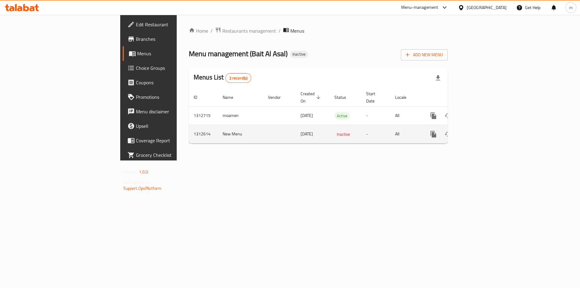
click at [480, 131] on icon "enhanced table" at bounding box center [476, 133] width 5 height 5
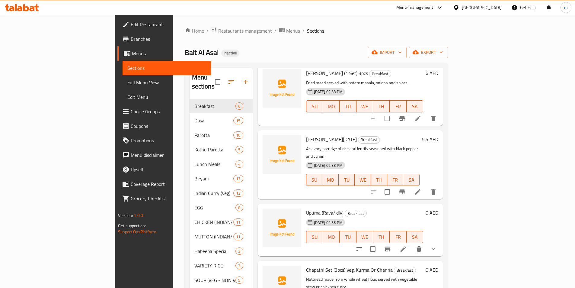
scroll to position [114, 0]
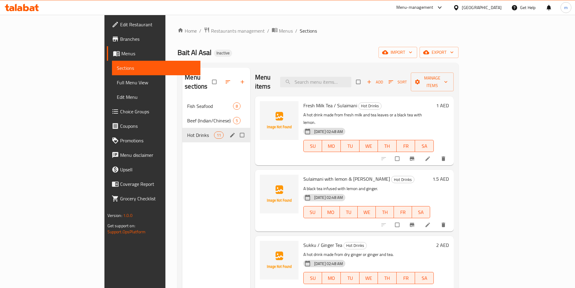
click at [187, 131] on span "Hot Drinks" at bounding box center [200, 134] width 27 height 7
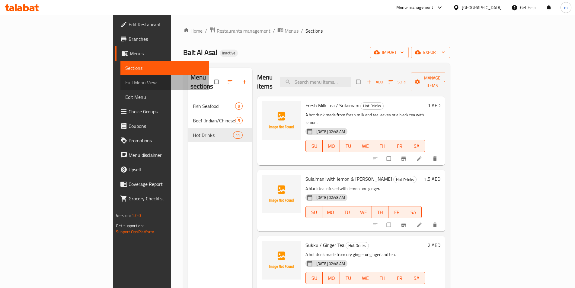
click at [125, 85] on span "Full Menu View" at bounding box center [164, 82] width 79 height 7
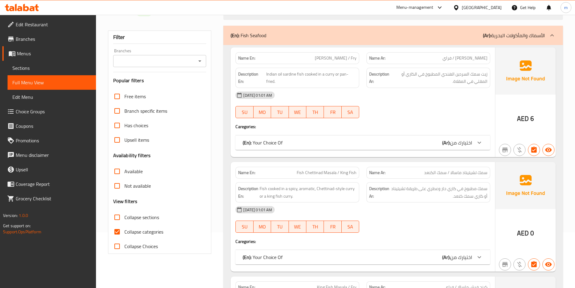
scroll to position [30, 0]
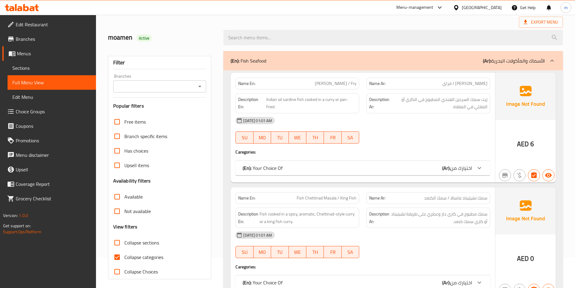
click at [130, 242] on span "Collapse sections" at bounding box center [141, 242] width 35 height 7
click at [124, 242] on input "Collapse sections" at bounding box center [117, 242] width 14 height 14
checkbox input "true"
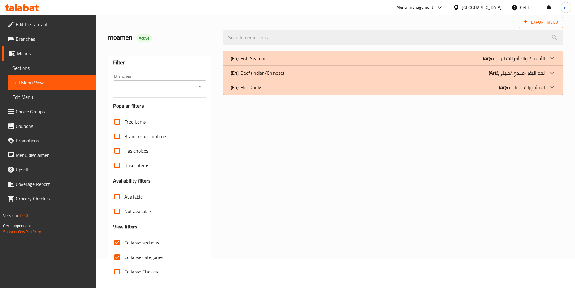
click at [134, 256] on span "Collapse categories" at bounding box center [143, 256] width 39 height 7
click at [124, 256] on input "Collapse categories" at bounding box center [117, 257] width 14 height 14
checkbox input "false"
click at [464, 86] on div "(En): Hot Drinks (Ar): المشروبات الساخنة" at bounding box center [388, 87] width 314 height 7
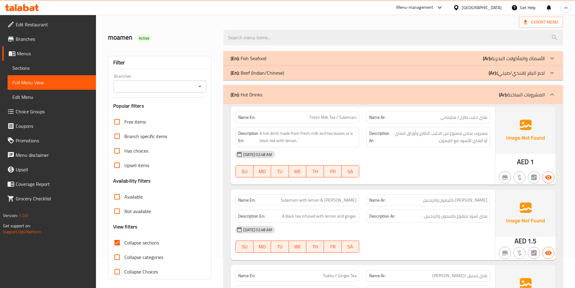
scroll to position [60, 0]
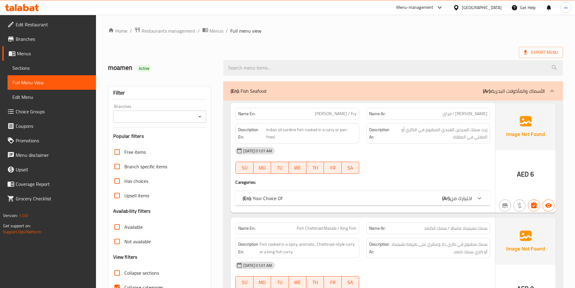
drag, startPoint x: 151, startPoint y: 276, endPoint x: 151, endPoint y: 283, distance: 7.3
click at [151, 276] on span "Collapse sections" at bounding box center [141, 272] width 35 height 7
click at [124, 276] on input "Collapse sections" at bounding box center [117, 272] width 14 height 14
checkbox input "true"
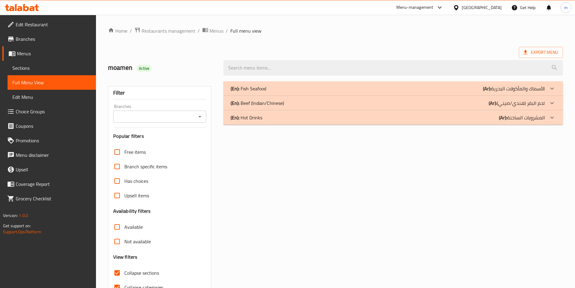
click at [150, 285] on span "Collapse categories" at bounding box center [143, 287] width 39 height 7
click at [124, 285] on input "Collapse categories" at bounding box center [117, 287] width 14 height 14
checkbox input "false"
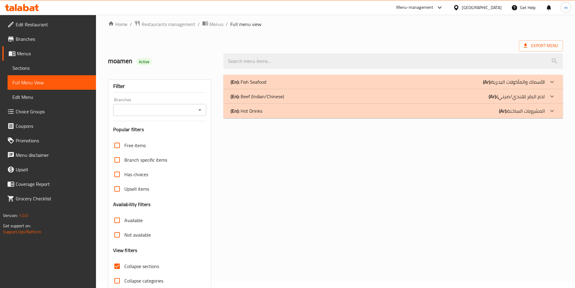
click at [411, 119] on div "(En): Fish Seafood (Ar): الأسماك والمأكولات البحرية Name En: Mathi Curry / Fry …" at bounding box center [393, 188] width 347 height 235
click at [409, 117] on div "(En): Hot Drinks (Ar): المشروبات الساخنة" at bounding box center [393, 111] width 340 height 14
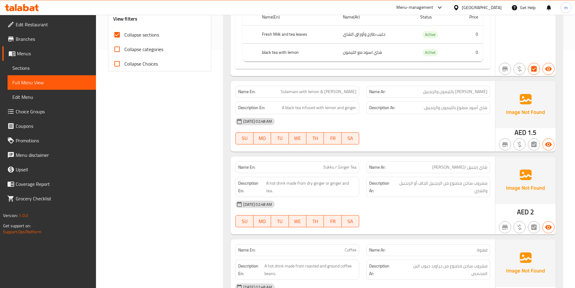
scroll to position [248, 0]
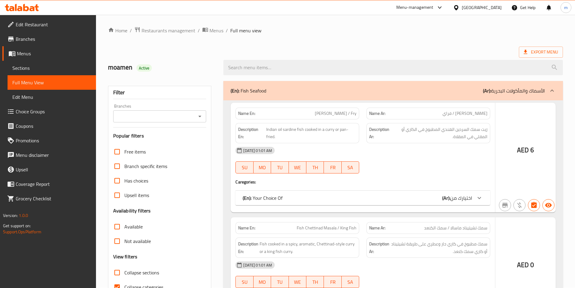
scroll to position [30, 0]
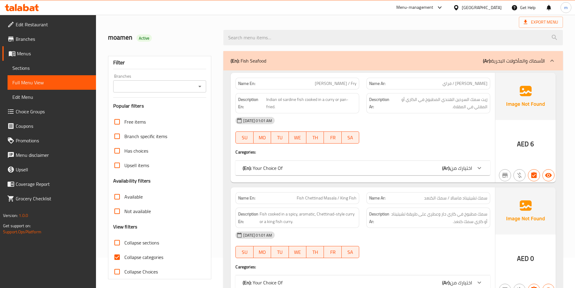
click at [141, 256] on span "Collapse categories" at bounding box center [143, 256] width 39 height 7
click at [124, 256] on input "Collapse categories" at bounding box center [117, 257] width 14 height 14
checkbox input "false"
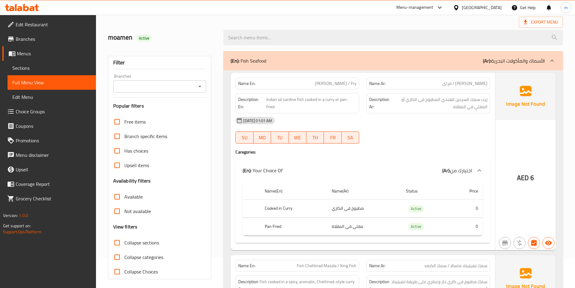
click at [138, 244] on span "Collapse sections" at bounding box center [141, 242] width 35 height 7
click at [124, 244] on input "Collapse sections" at bounding box center [117, 242] width 14 height 14
checkbox input "true"
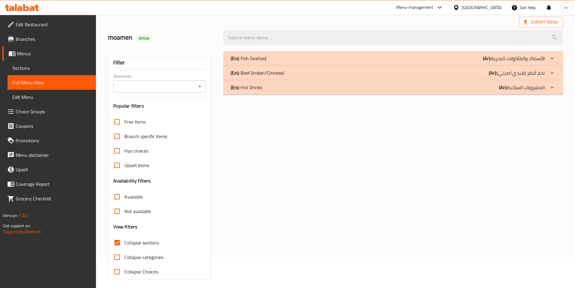
click at [323, 89] on div "(En): Hot Drinks (Ar): المشروبات الساخنة" at bounding box center [388, 87] width 314 height 7
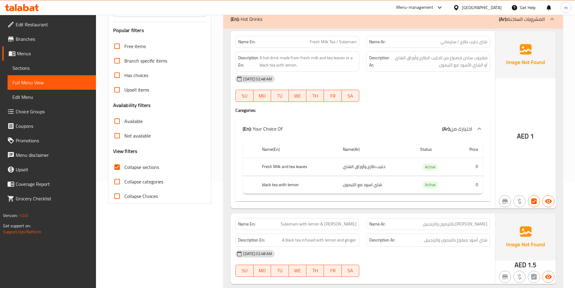
scroll to position [5, 0]
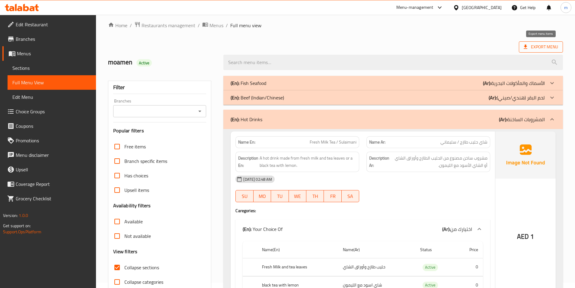
click at [544, 43] on span "Export Menu" at bounding box center [541, 47] width 34 height 8
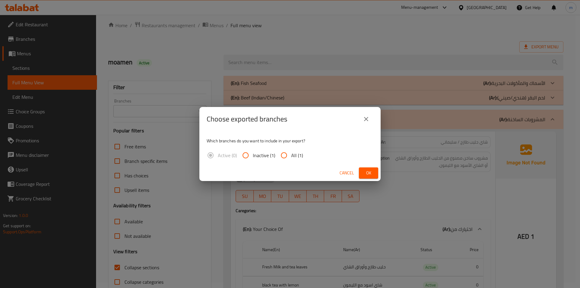
click at [285, 156] on input "All (1)" at bounding box center [284, 155] width 14 height 14
radio input "true"
click at [368, 173] on span "Ok" at bounding box center [369, 173] width 10 height 8
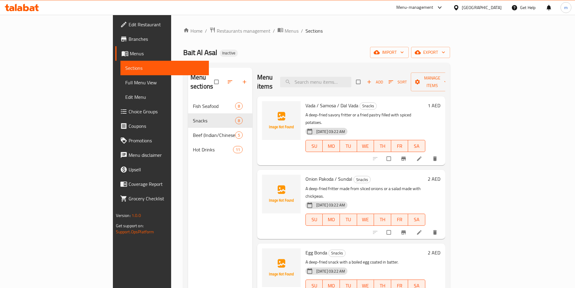
drag, startPoint x: 39, startPoint y: 82, endPoint x: 8, endPoint y: 86, distance: 31.4
click at [125, 82] on span "Full Menu View" at bounding box center [164, 82] width 79 height 7
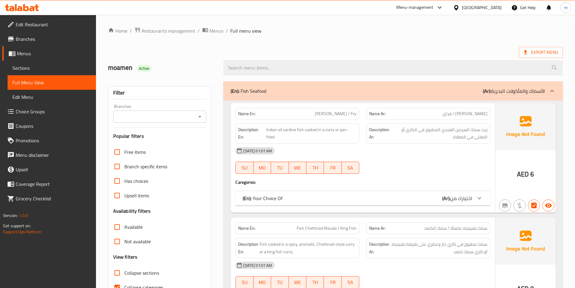
scroll to position [30, 0]
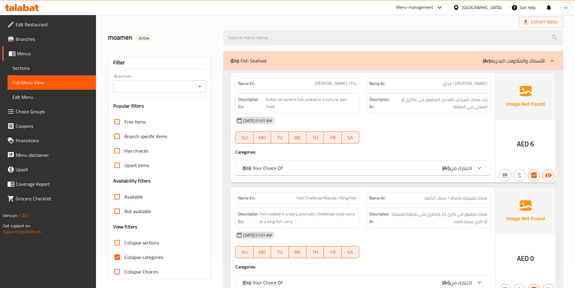
drag, startPoint x: 134, startPoint y: 242, endPoint x: 137, endPoint y: 255, distance: 13.4
click at [134, 242] on span "Collapse sections" at bounding box center [141, 242] width 35 height 7
click at [124, 242] on input "Collapse sections" at bounding box center [117, 242] width 14 height 14
checkbox input "true"
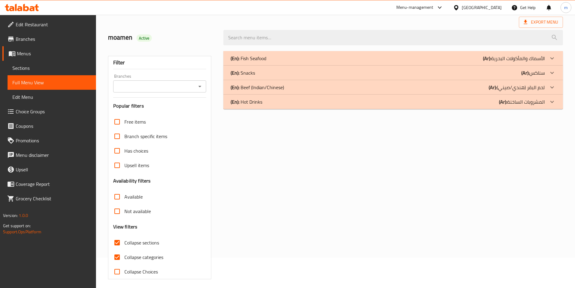
click at [137, 255] on span "Collapse categories" at bounding box center [143, 256] width 39 height 7
click at [124, 255] on input "Collapse categories" at bounding box center [117, 257] width 14 height 14
checkbox input "false"
click at [287, 104] on div "(En): Hot Drinks (Ar): المشروبات الساخنة" at bounding box center [388, 101] width 314 height 7
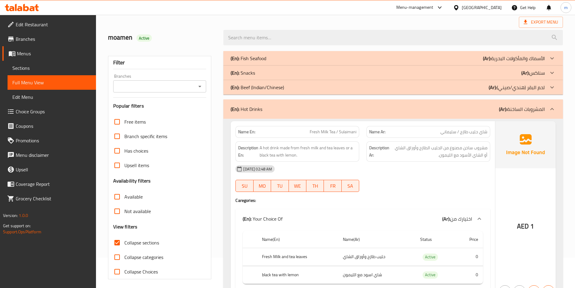
click at [287, 108] on div "(En): Hot Drinks (Ar): المشروبات الساخنة" at bounding box center [388, 108] width 314 height 7
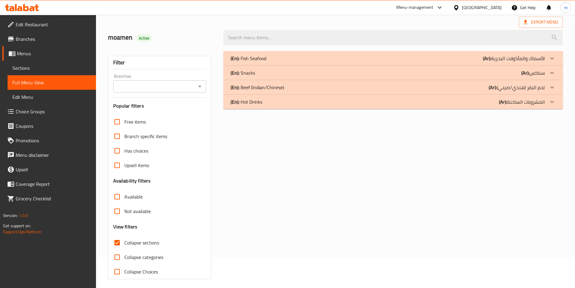
click at [287, 69] on div "(En): Snacks (Ar): سناكس" at bounding box center [388, 72] width 314 height 7
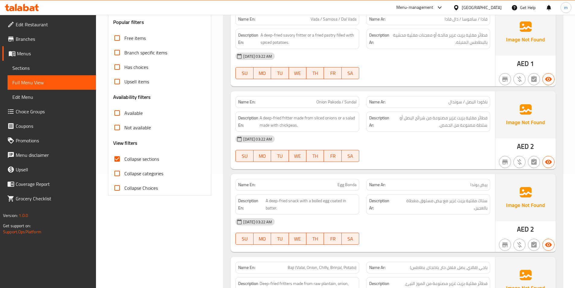
scroll to position [0, 0]
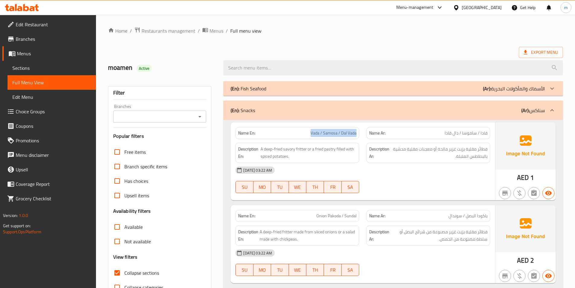
drag, startPoint x: 307, startPoint y: 134, endPoint x: 356, endPoint y: 133, distance: 49.8
click at [287, 133] on p "Name En: Vada / [GEOGRAPHIC_DATA] / Dal Vada" at bounding box center [297, 133] width 118 height 6
copy span "Vada / Samosa / Dal Vada"
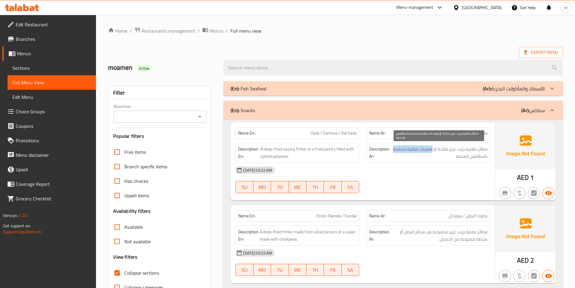
drag, startPoint x: 393, startPoint y: 148, endPoint x: 433, endPoint y: 149, distance: 39.6
click at [287, 149] on span "فطائر مقلية بزيت غزير مالحة أو معجنات مقلية محشية بالبطاطس المتبلة." at bounding box center [439, 152] width 97 height 15
copy span "معجنات مقلية محشية"
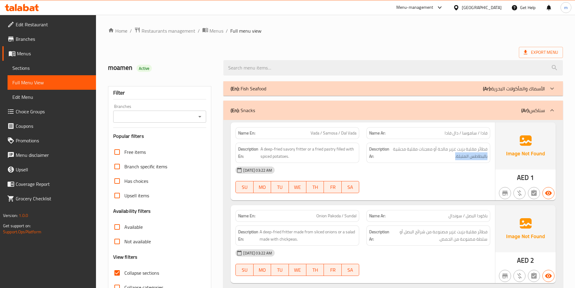
drag, startPoint x: 462, startPoint y: 156, endPoint x: 493, endPoint y: 161, distance: 31.4
click at [287, 161] on div "Description Ar: فطائر مقلية بزيت غزير مالحة أو معجنات مقلية محشية بالبطاطس المت…" at bounding box center [428, 152] width 131 height 27
copy span "بالبطاطس المتبلة."
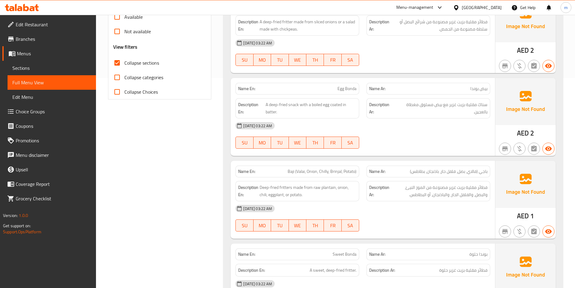
scroll to position [211, 0]
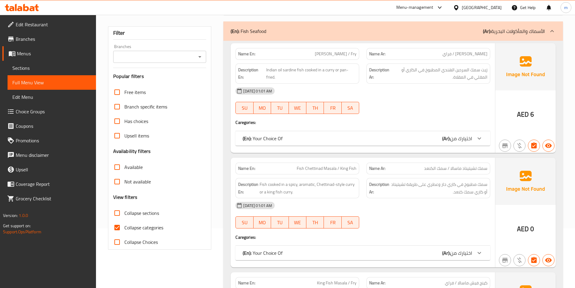
scroll to position [60, 0]
click at [142, 233] on label "Collapse categories" at bounding box center [136, 227] width 53 height 14
click at [124, 233] on input "Collapse categories" at bounding box center [117, 227] width 14 height 14
checkbox input "false"
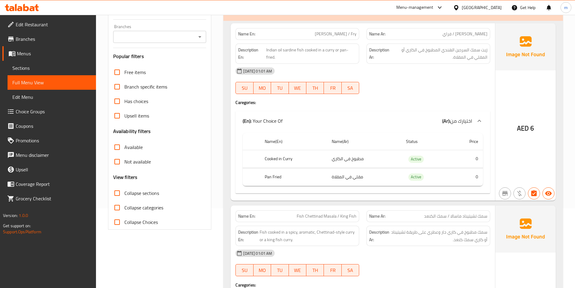
scroll to position [151, 0]
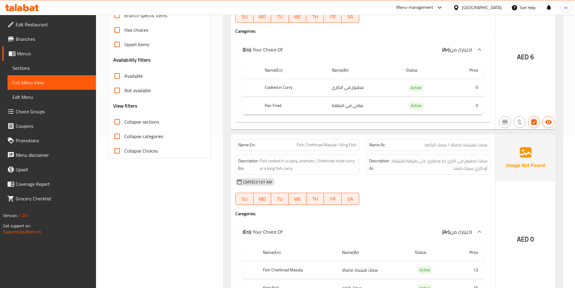
click at [154, 123] on span "Collapse sections" at bounding box center [141, 121] width 35 height 7
click at [124, 123] on input "Collapse sections" at bounding box center [117, 121] width 14 height 14
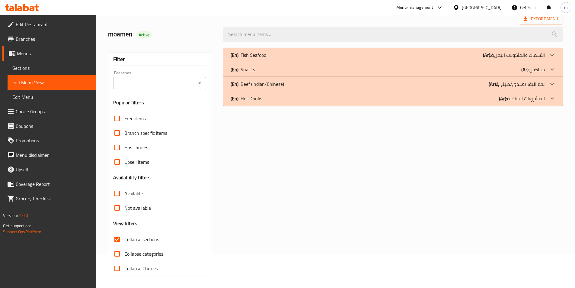
scroll to position [0, 0]
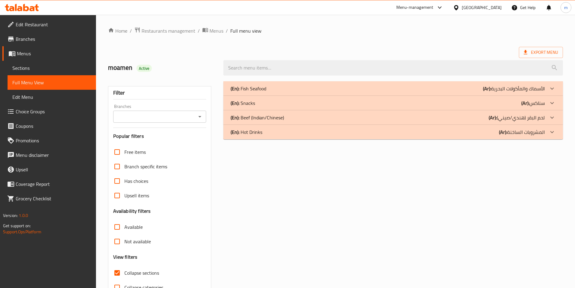
click at [477, 104] on div "(En): Snacks (Ar): سناكس" at bounding box center [388, 102] width 314 height 7
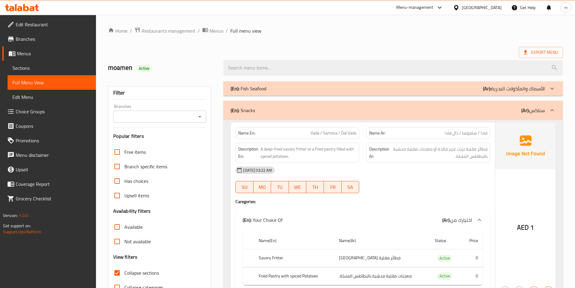
click at [129, 275] on span "Collapse sections" at bounding box center [141, 272] width 35 height 7
click at [124, 275] on input "Collapse sections" at bounding box center [117, 272] width 14 height 14
checkbox input "false"
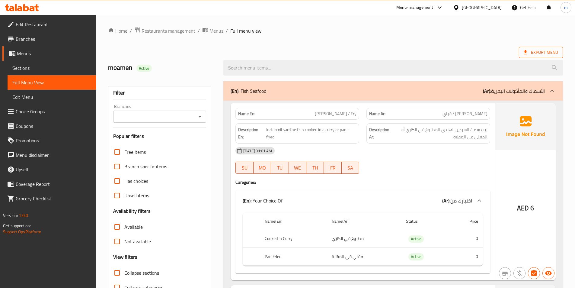
click at [528, 54] on icon at bounding box center [526, 52] width 6 height 6
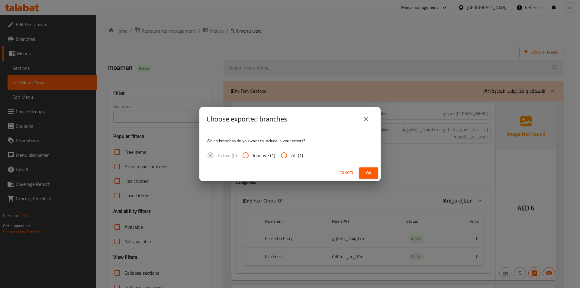
click at [282, 156] on input "All (1)" at bounding box center [284, 155] width 14 height 14
radio input "true"
click at [365, 173] on span "Ok" at bounding box center [369, 173] width 10 height 8
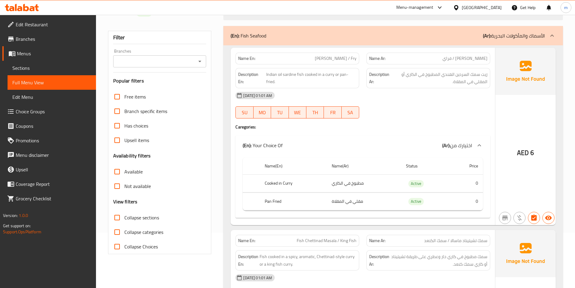
scroll to position [121, 0]
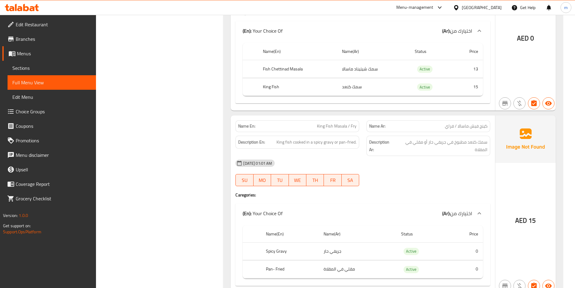
scroll to position [362, 0]
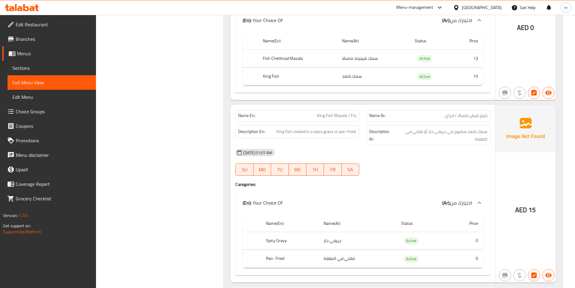
click at [336, 116] on span "King Fish Masala / Fry" at bounding box center [337, 115] width 40 height 6
click at [321, 116] on span "King Fish Masala / Fry" at bounding box center [337, 115] width 40 height 6
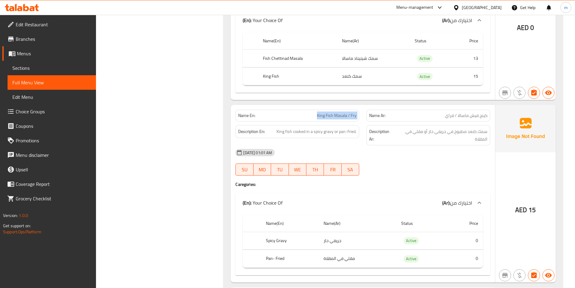
copy span "King Fish Masala / Fry"
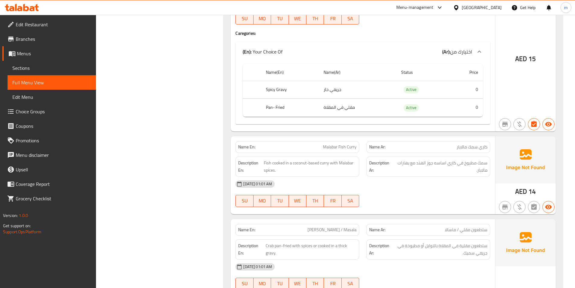
scroll to position [544, 0]
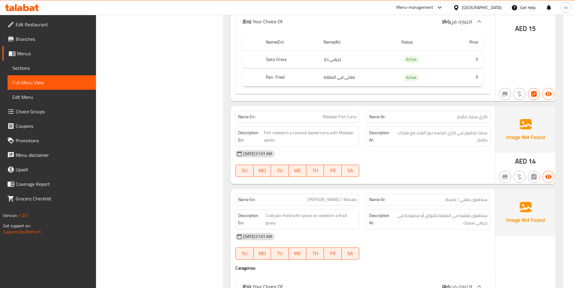
click at [334, 114] on span "Malabar Fish Curry" at bounding box center [340, 117] width 34 height 6
copy span "Malabar Fish Curry"
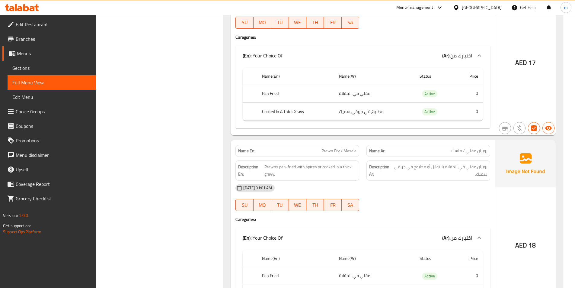
scroll to position [785, 0]
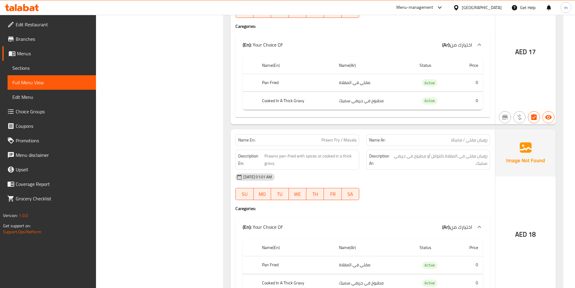
click at [334, 139] on span "Prawn Fry / Masala" at bounding box center [339, 140] width 35 height 6
copy span "Prawn Fry / Masala"
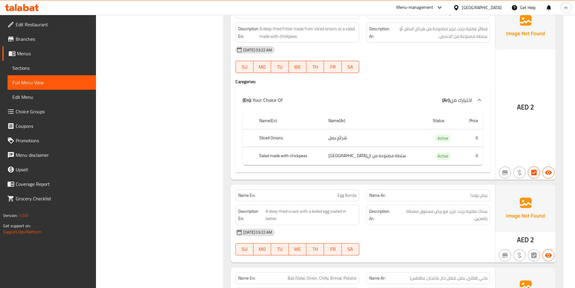
scroll to position [1661, 0]
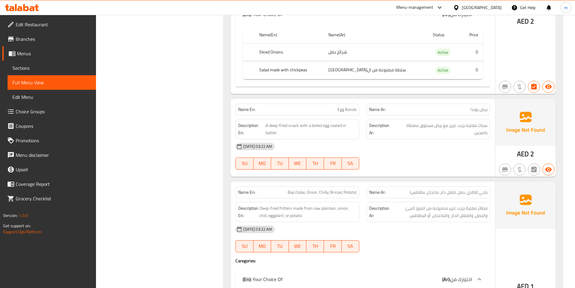
click at [272, 134] on span "A deep-fried snack with a boiled egg coated in batter." at bounding box center [311, 129] width 91 height 15
copy span "batter"
click at [346, 110] on span "Egg Bonda" at bounding box center [347, 109] width 19 height 6
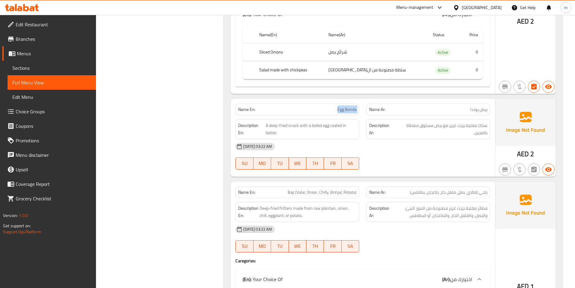
click at [346, 110] on span "Egg Bonda" at bounding box center [347, 109] width 19 height 6
copy span "Egg Bonda"
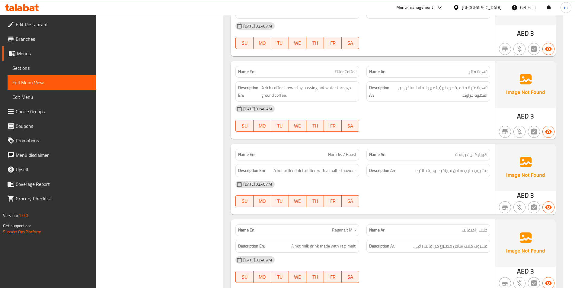
scroll to position [3956, 0]
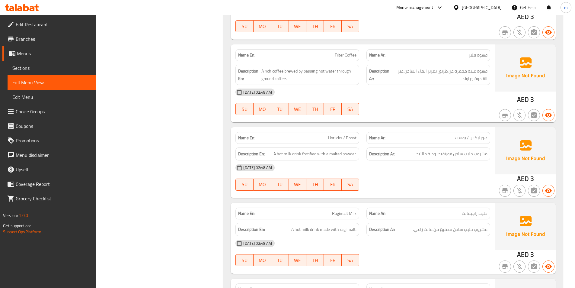
click at [338, 140] on span "Horlicks / Boost" at bounding box center [342, 138] width 28 height 6
copy span "Horlicks / Boost"
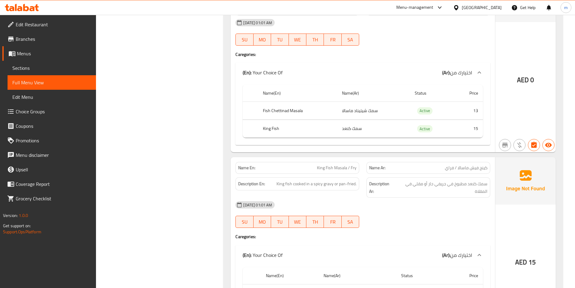
scroll to position [0, 0]
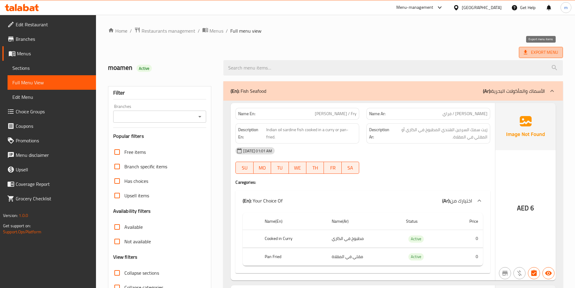
click at [535, 53] on span "Export Menu" at bounding box center [541, 53] width 34 height 8
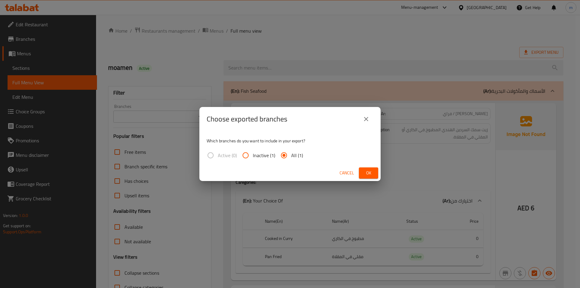
click at [366, 175] on span "Ok" at bounding box center [369, 173] width 10 height 8
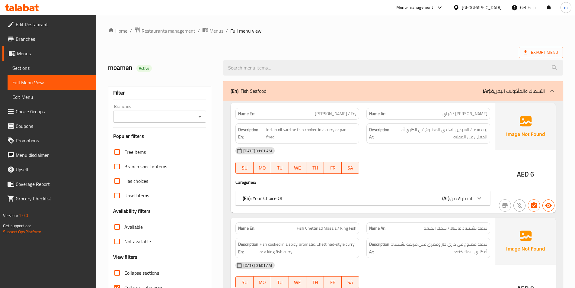
click at [36, 66] on span "Sections" at bounding box center [51, 67] width 79 height 7
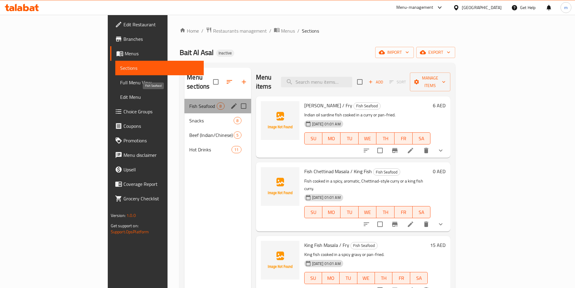
click at [189, 102] on span "Fish Seafood" at bounding box center [202, 105] width 27 height 7
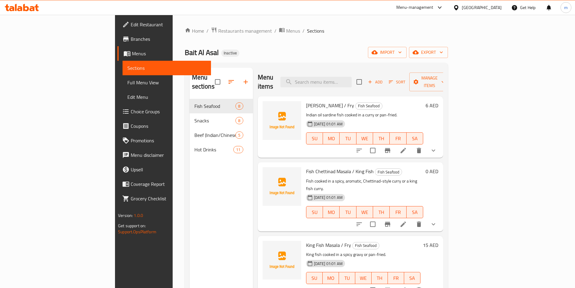
click at [190, 194] on div "Menu sections Fish Seafood 8 Snacks 8 Beef (Indian/Chinese) 5 Hot Drinks 11" at bounding box center [221, 212] width 63 height 288
click at [283, 279] on icon at bounding box center [403, 289] width 7 height 7
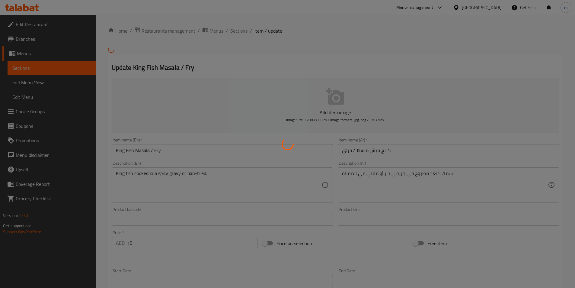
type input "اختيارك من"
type input "1"
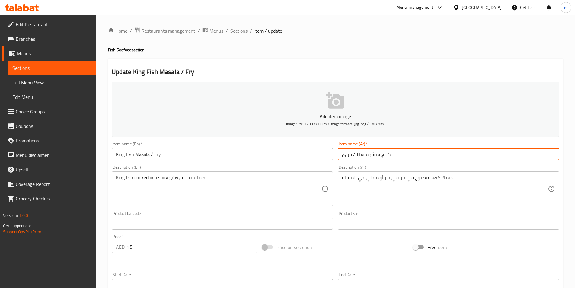
click at [283, 154] on input "كينج فيش ماسالا / فراي" at bounding box center [449, 154] width 222 height 12
drag, startPoint x: 547, startPoint y: 155, endPoint x: 565, endPoint y: 156, distance: 18.2
click at [283, 156] on div "Home / Restaurants management / Menus / Sections / item / update Fish Seafood s…" at bounding box center [335, 226] width 479 height 422
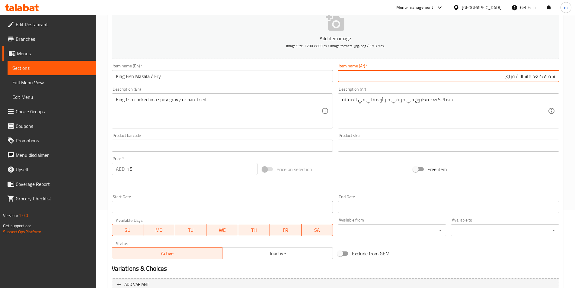
scroll to position [149, 0]
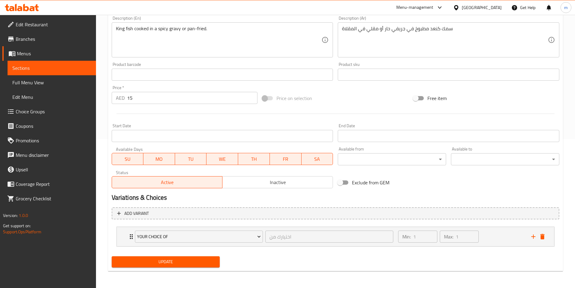
type input "سمك كنعد ماسالا / فراي"
click at [201, 264] on span "Update" at bounding box center [166, 262] width 99 height 8
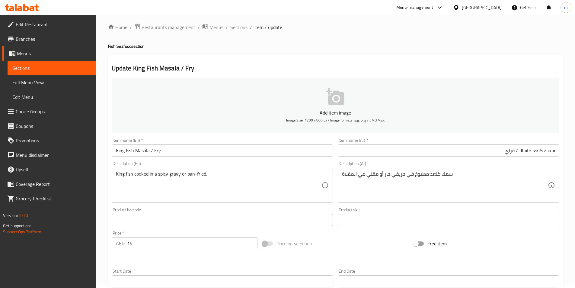
scroll to position [0, 0]
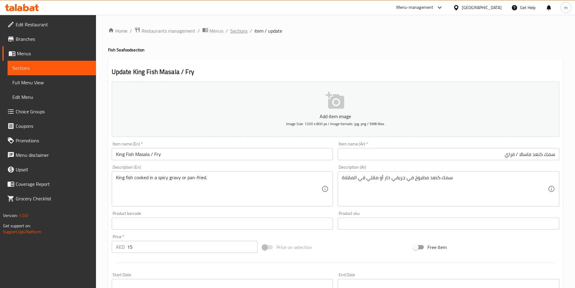
click at [241, 30] on span "Sections" at bounding box center [238, 30] width 17 height 7
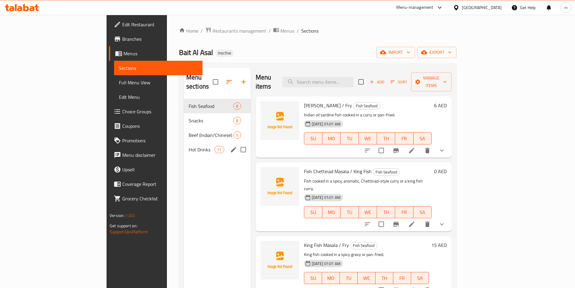
click at [186, 156] on div "Menu sections Fish Seafood 8 Snacks 8 Beef (Indian/Chinese) 5 Hot Drinks 11" at bounding box center [217, 212] width 67 height 288
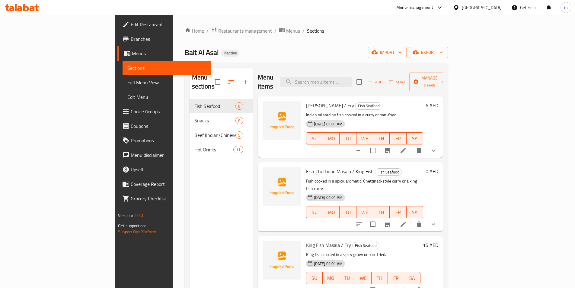
scroll to position [85, 0]
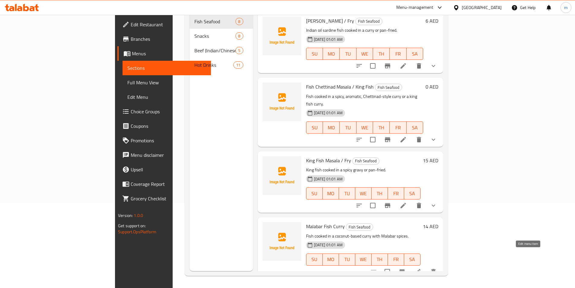
click at [283, 269] on icon at bounding box center [417, 271] width 5 height 5
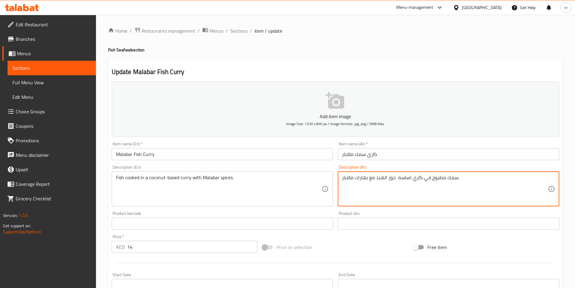
click at [283, 179] on textarea "سمك مطبوخ في كاري اساسه جوز الهند مع بهارات مالابار." at bounding box center [445, 189] width 206 height 29
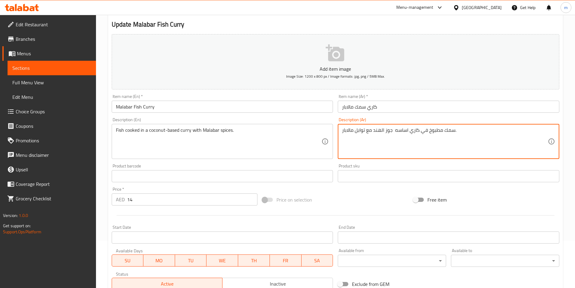
scroll to position [139, 0]
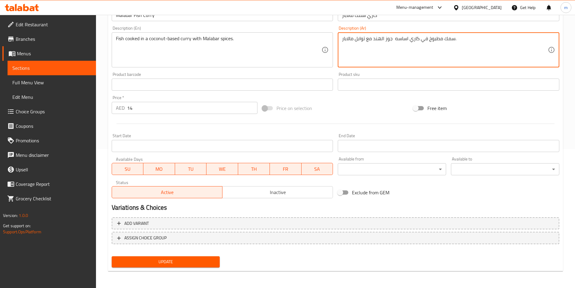
type textarea "سمك مطبوخ في كاري اساسه جوز الهند مع توابل مالابار."
click at [188, 267] on button "Update" at bounding box center [166, 261] width 108 height 11
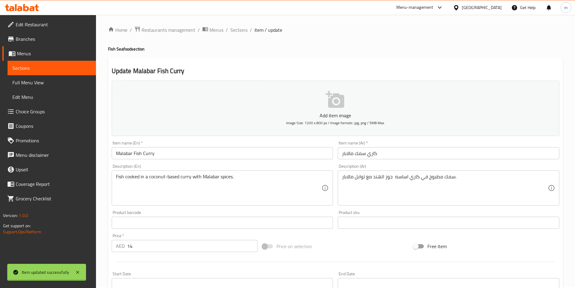
scroll to position [0, 0]
click at [234, 30] on span "Sections" at bounding box center [238, 30] width 17 height 7
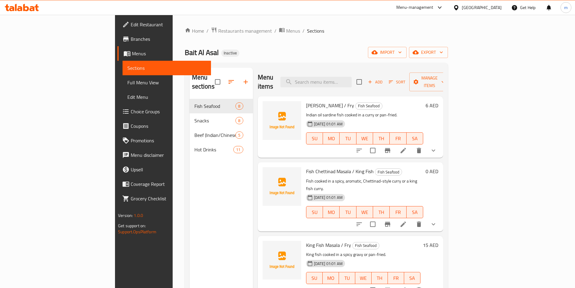
click at [207, 190] on div "Menu sections Fish Seafood 8 Snacks 8 Beef (Indian/Chinese) 5 Hot Drinks 11" at bounding box center [221, 212] width 63 height 288
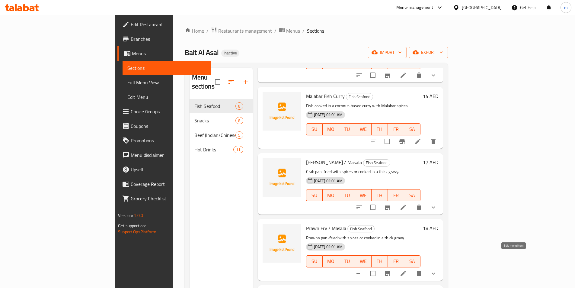
click at [283, 270] on icon at bounding box center [403, 273] width 7 height 7
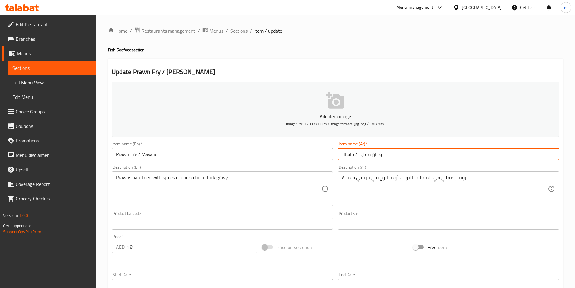
drag, startPoint x: 361, startPoint y: 155, endPoint x: 370, endPoint y: 156, distance: 9.5
click at [283, 156] on input "روبيان مقلي / ماسالا" at bounding box center [449, 154] width 222 height 12
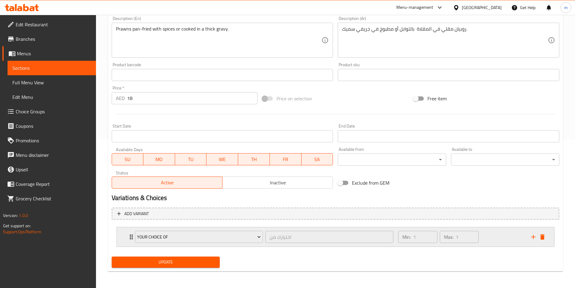
scroll to position [149, 0]
type input "روبيان فراي / ماسالا"
click at [186, 262] on span "Update" at bounding box center [166, 262] width 99 height 8
click at [166, 265] on span "Update" at bounding box center [166, 262] width 99 height 8
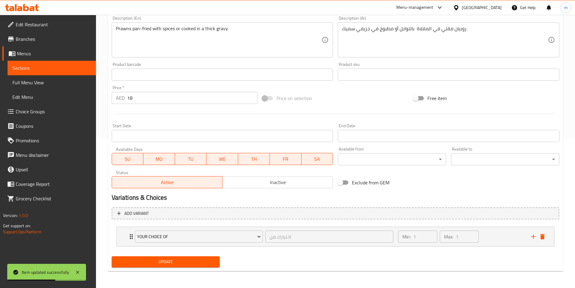
click at [37, 65] on span "Sections" at bounding box center [51, 67] width 79 height 7
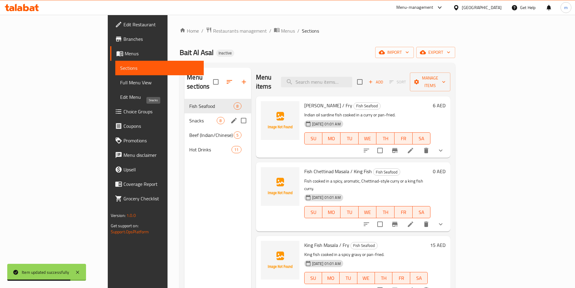
click at [189, 117] on span "Snacks" at bounding box center [202, 120] width 27 height 7
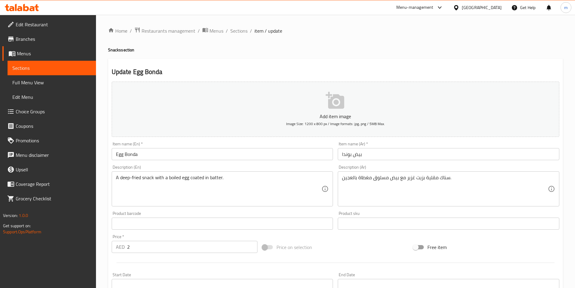
click at [283, 178] on textarea "سناك مقلية بزيت غزير مع بيض مسلوق مغطاة بالعجين." at bounding box center [445, 189] width 206 height 29
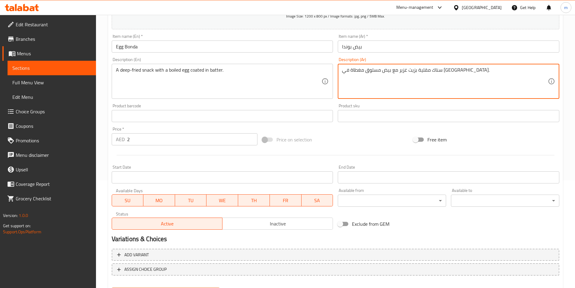
scroll to position [139, 0]
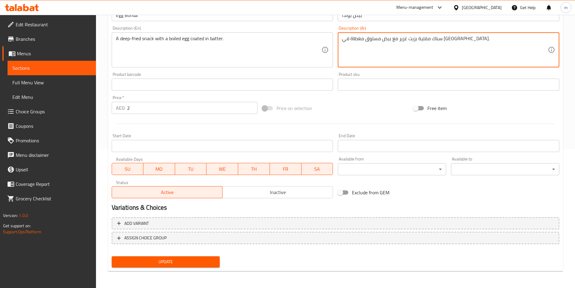
type textarea "سناك مقلية بزيت غزير مع بيض مسلوق مغطاة في [GEOGRAPHIC_DATA]."
click at [196, 259] on span "Update" at bounding box center [166, 262] width 99 height 8
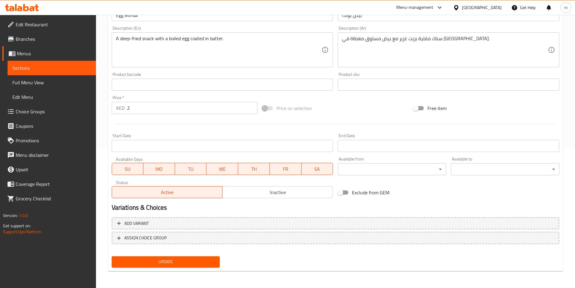
click at [183, 263] on span "Update" at bounding box center [166, 262] width 99 height 8
click at [41, 67] on span "Sections" at bounding box center [51, 67] width 79 height 7
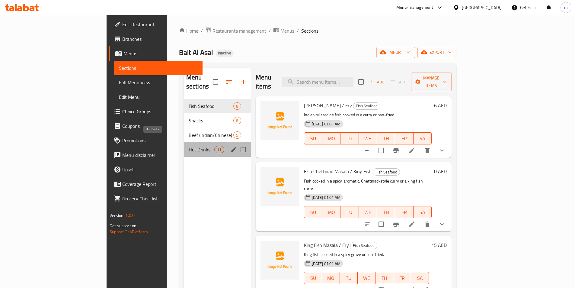
click at [189, 146] on span "Hot Drinks" at bounding box center [202, 149] width 26 height 7
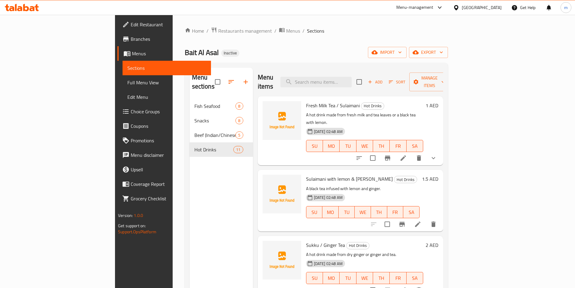
click at [283, 175] on h6 "Sulaimani with lemon & Ginger Hot Drinks" at bounding box center [363, 179] width 114 height 8
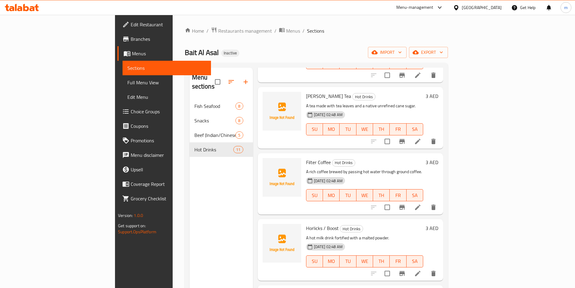
click at [283, 270] on icon at bounding box center [417, 273] width 7 height 7
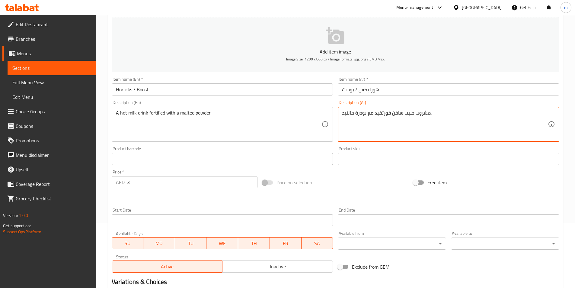
scroll to position [139, 0]
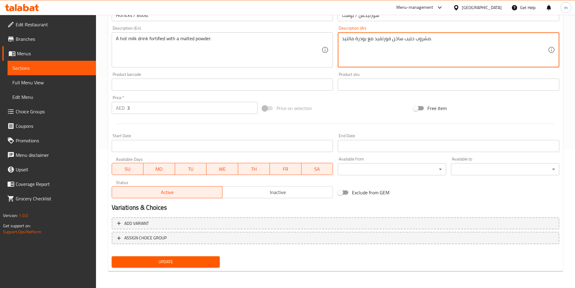
type textarea "مشروب حليب ساخن فورتفيد مع بودرة مالتيد."
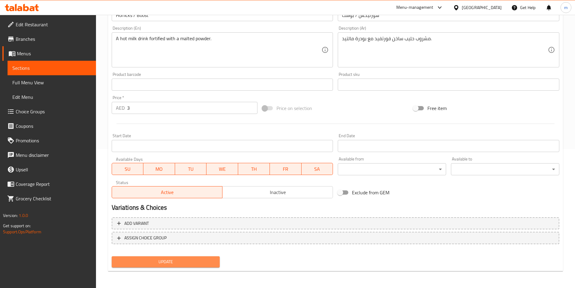
click at [208, 262] on span "Update" at bounding box center [166, 262] width 99 height 8
click at [283, 190] on div "Exclude from GEM" at bounding box center [411, 192] width 151 height 16
click at [192, 263] on span "Update" at bounding box center [166, 262] width 99 height 8
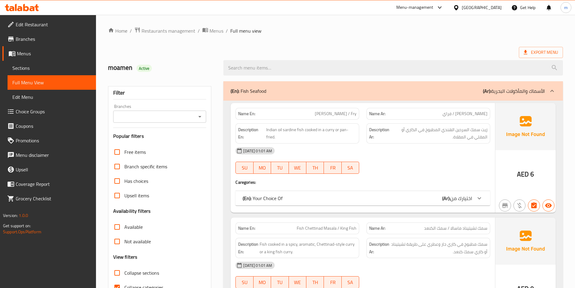
click at [13, 265] on div "Edit Restaurant Branches Menus Sections Full Menu View Edit Menu Choice Groups …" at bounding box center [48, 159] width 96 height 288
